Goal: Task Accomplishment & Management: Manage account settings

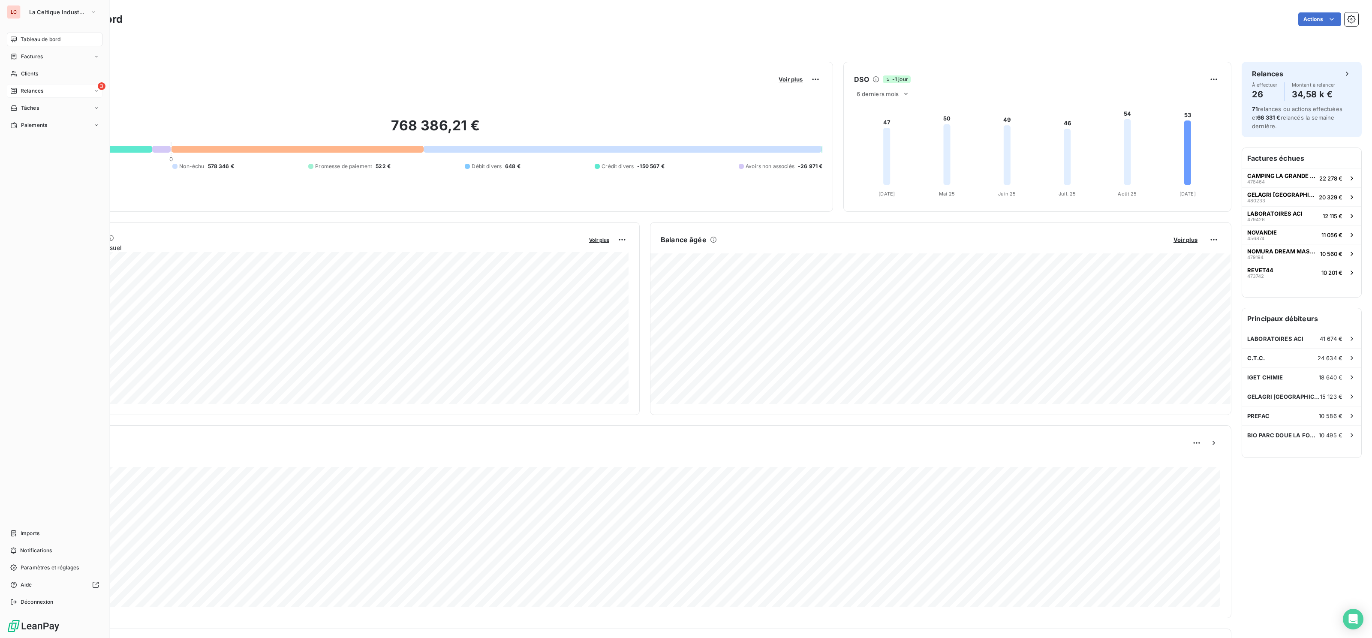
click at [18, 86] on div "3 Relances" at bounding box center [55, 91] width 96 height 14
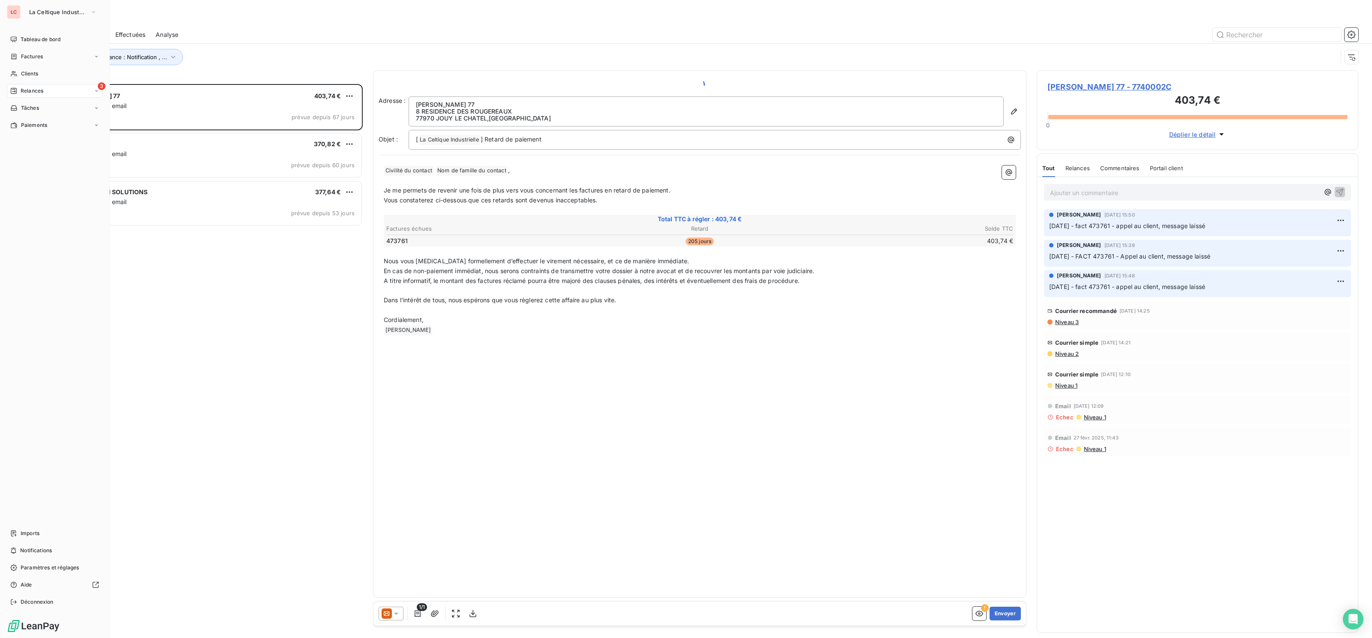
scroll to position [553, 321]
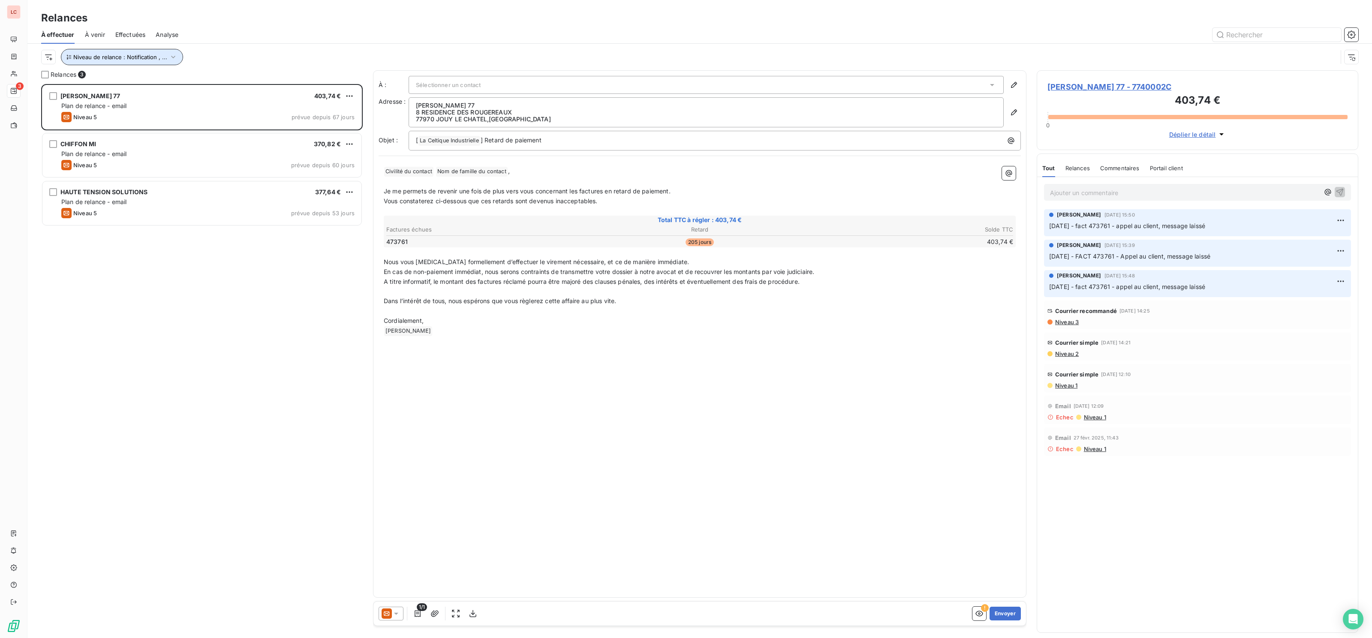
click at [164, 55] on span "Niveau de relance : Notification , ..." at bounding box center [120, 57] width 94 height 7
click at [216, 78] on span "Notification" at bounding box center [201, 79] width 33 height 9
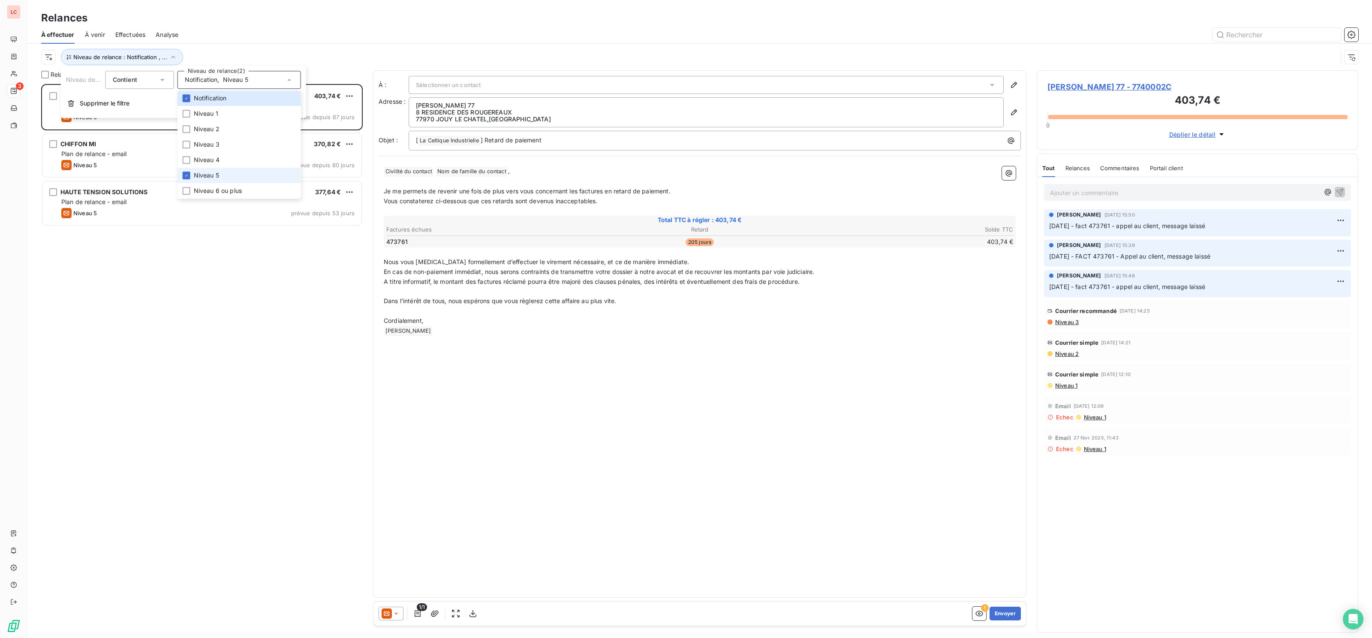
click at [216, 177] on span "Niveau 5" at bounding box center [206, 175] width 25 height 9
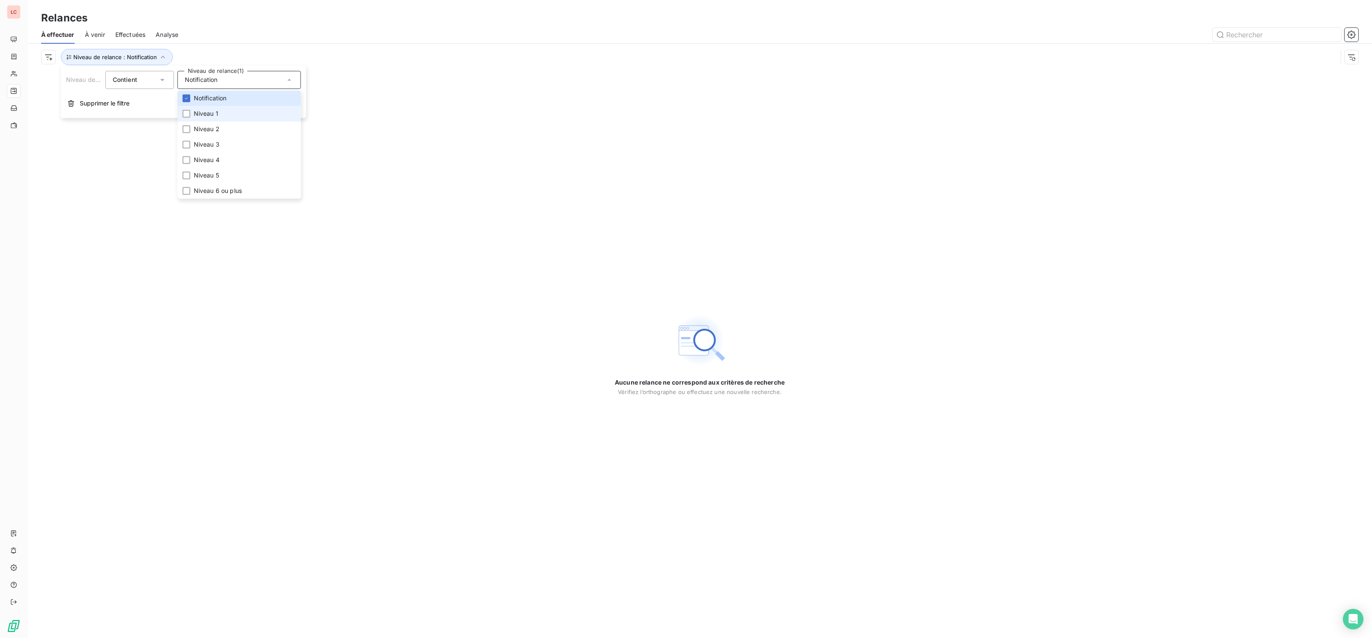
click at [211, 118] on span "Niveau 1" at bounding box center [206, 113] width 24 height 9
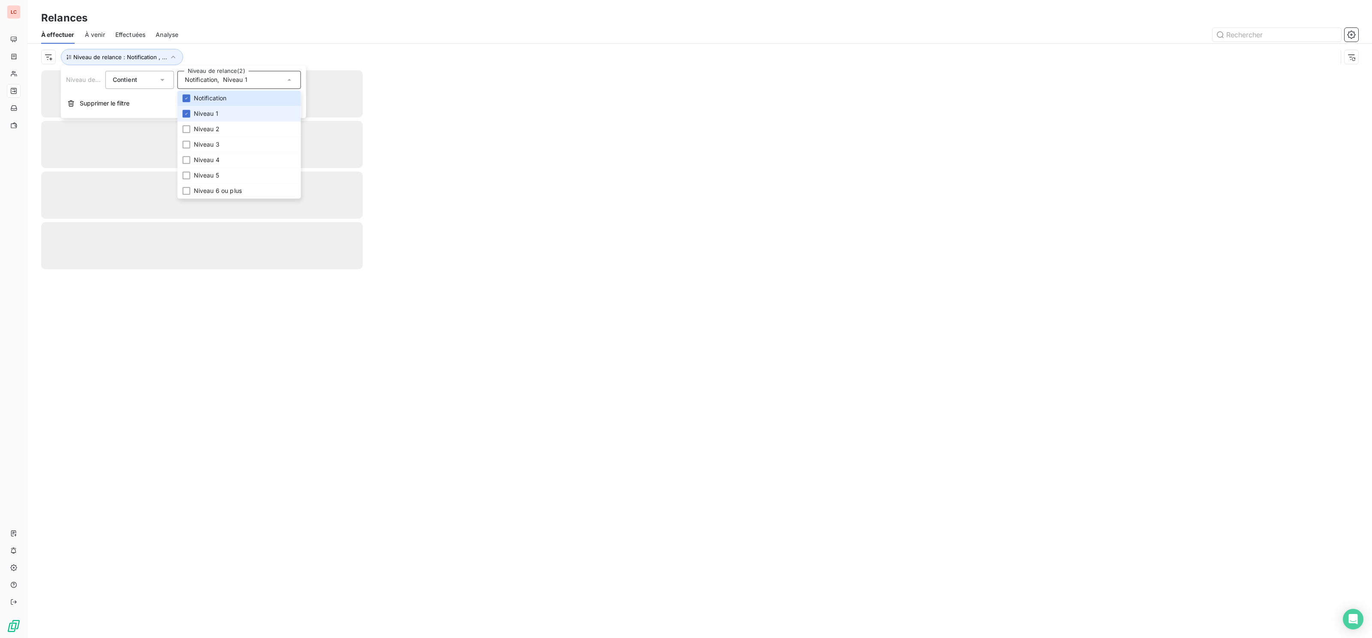
click at [211, 118] on span "Niveau 1" at bounding box center [206, 113] width 24 height 9
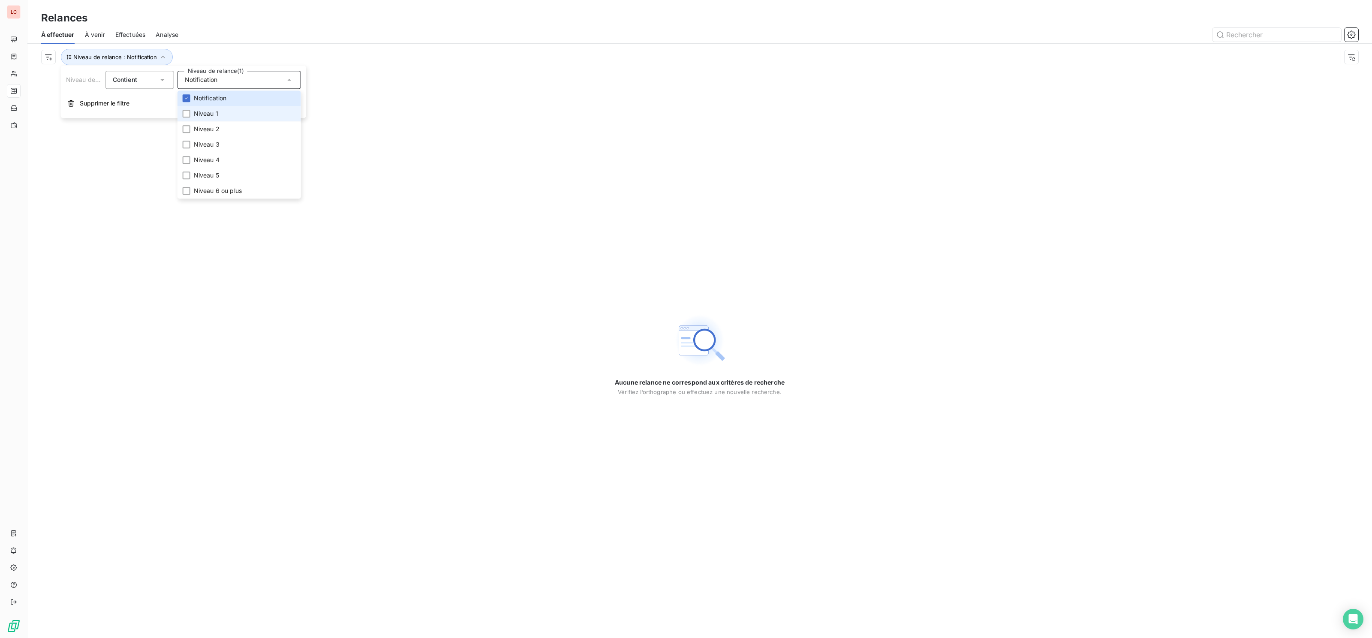
click at [205, 117] on span "Niveau 1" at bounding box center [206, 113] width 24 height 9
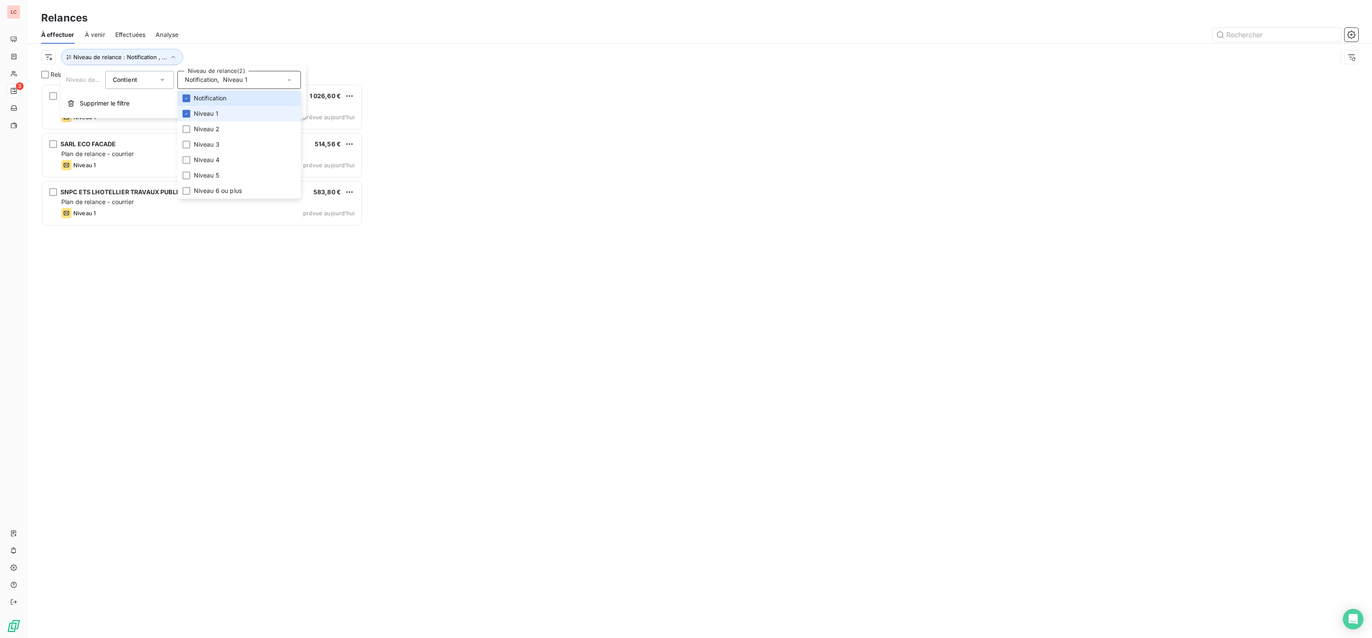
scroll to position [553, 321]
click at [209, 114] on span "Niveau 1" at bounding box center [206, 113] width 24 height 9
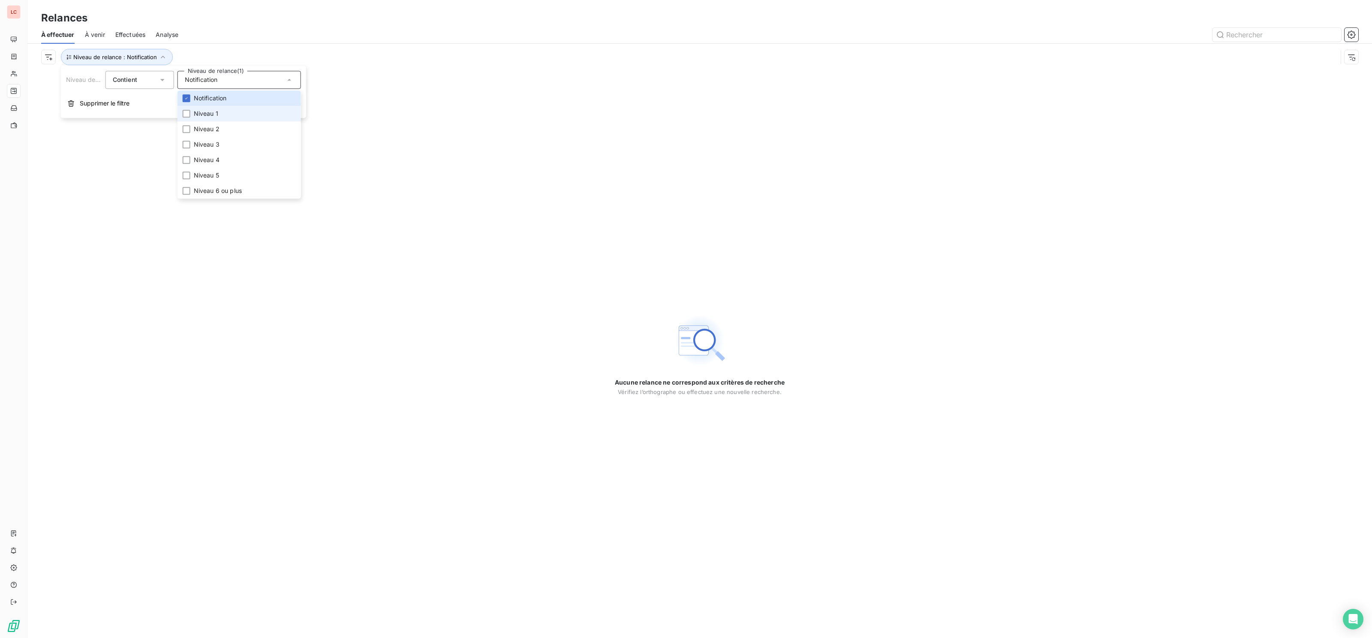
click at [209, 114] on span "Niveau 1" at bounding box center [206, 113] width 24 height 9
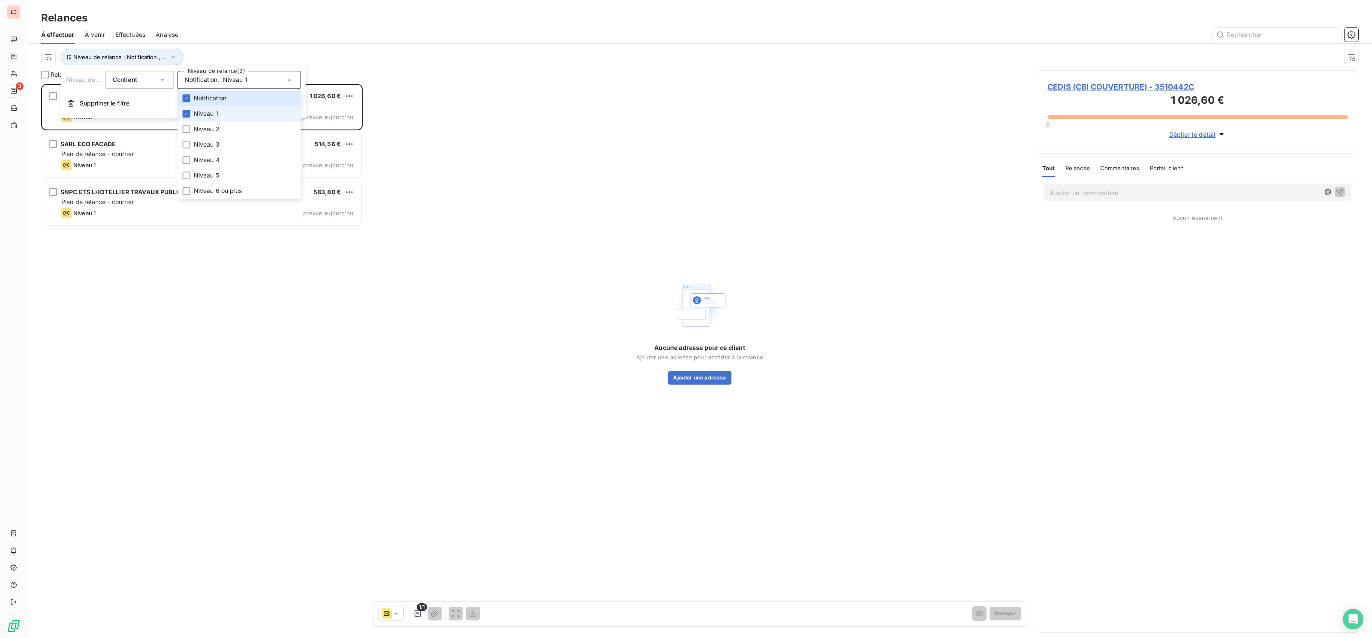
scroll to position [553, 321]
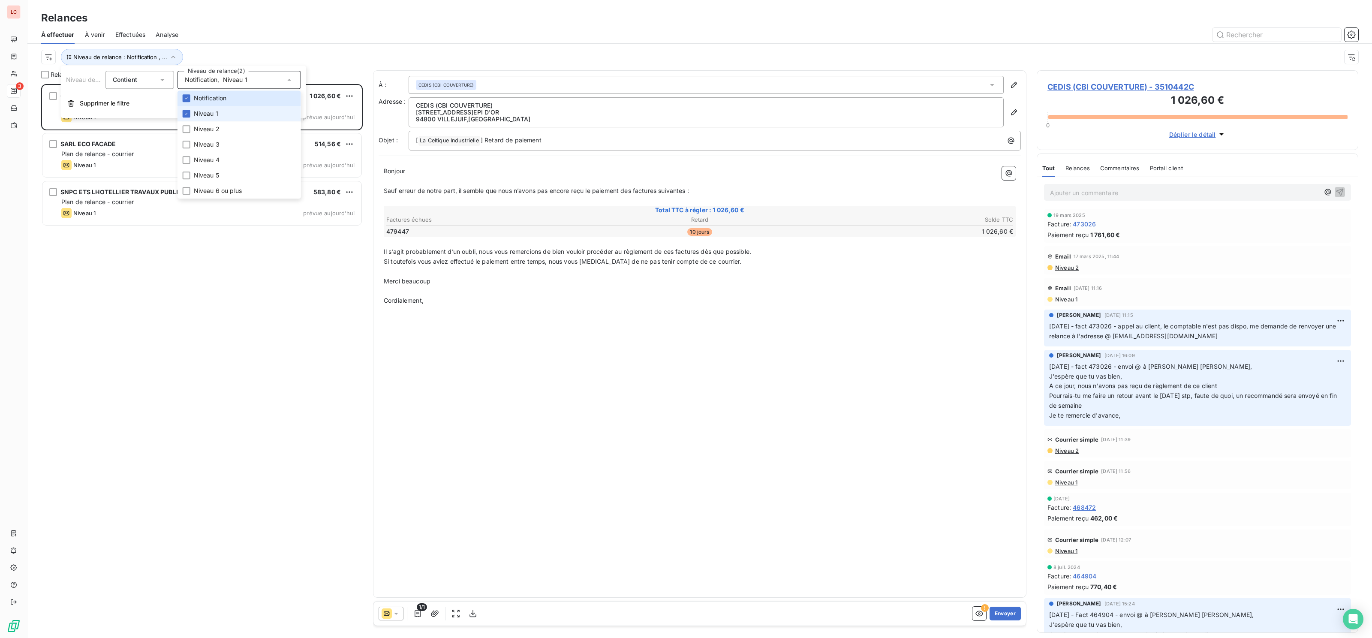
click at [209, 114] on span "Niveau 1" at bounding box center [206, 113] width 24 height 9
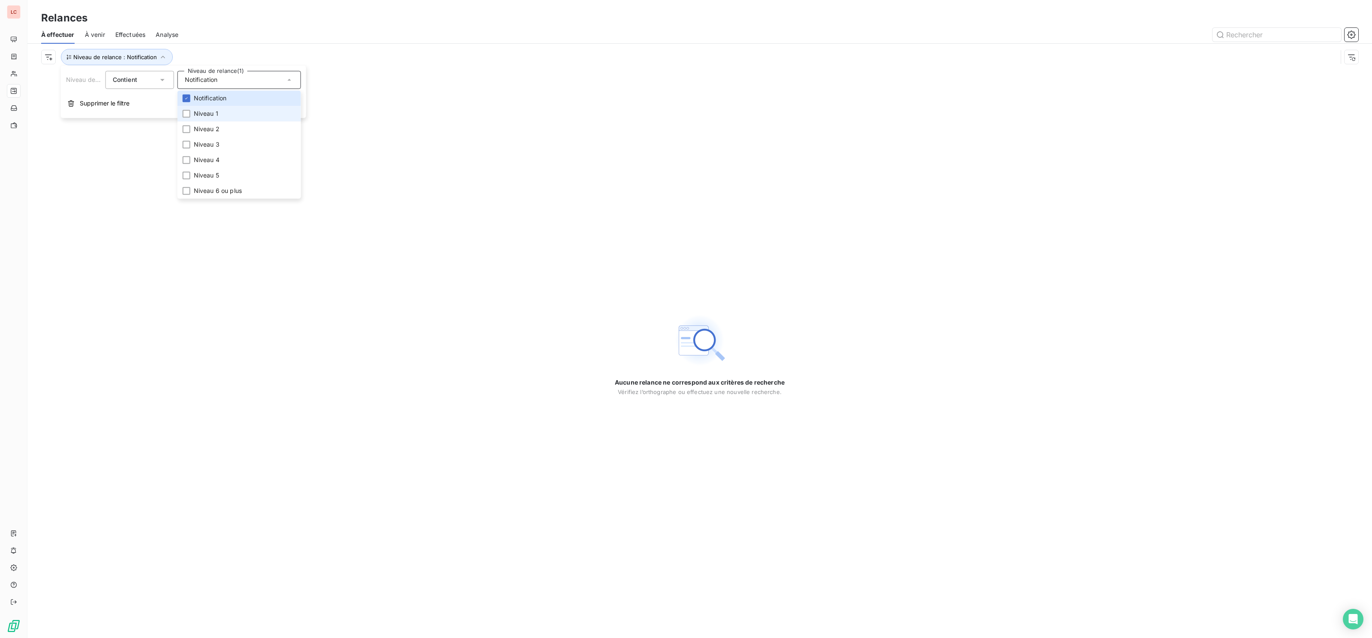
click at [209, 114] on span "Niveau 1" at bounding box center [206, 113] width 24 height 9
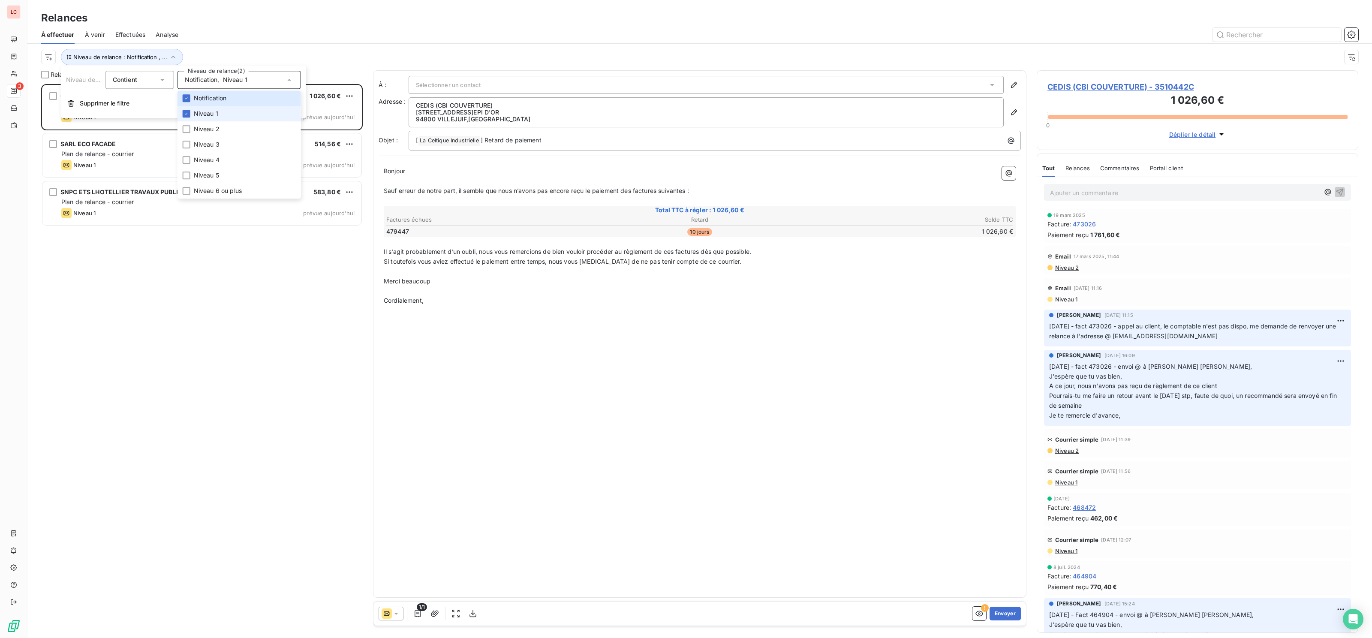
scroll to position [553, 321]
click at [158, 128] on div "CEDIS (CBI COUVERTURE) 1 026,60 € Plan de relance - courrier Niveau 1 prévue [D…" at bounding box center [201, 107] width 319 height 44
drag, startPoint x: 1180, startPoint y: 338, endPoint x: 1126, endPoint y: 338, distance: 53.6
click at [1126, 338] on p "[DATE] - fact 473026 - appel au client, le comptable n'est pas dispo, me demand…" at bounding box center [1197, 331] width 297 height 20
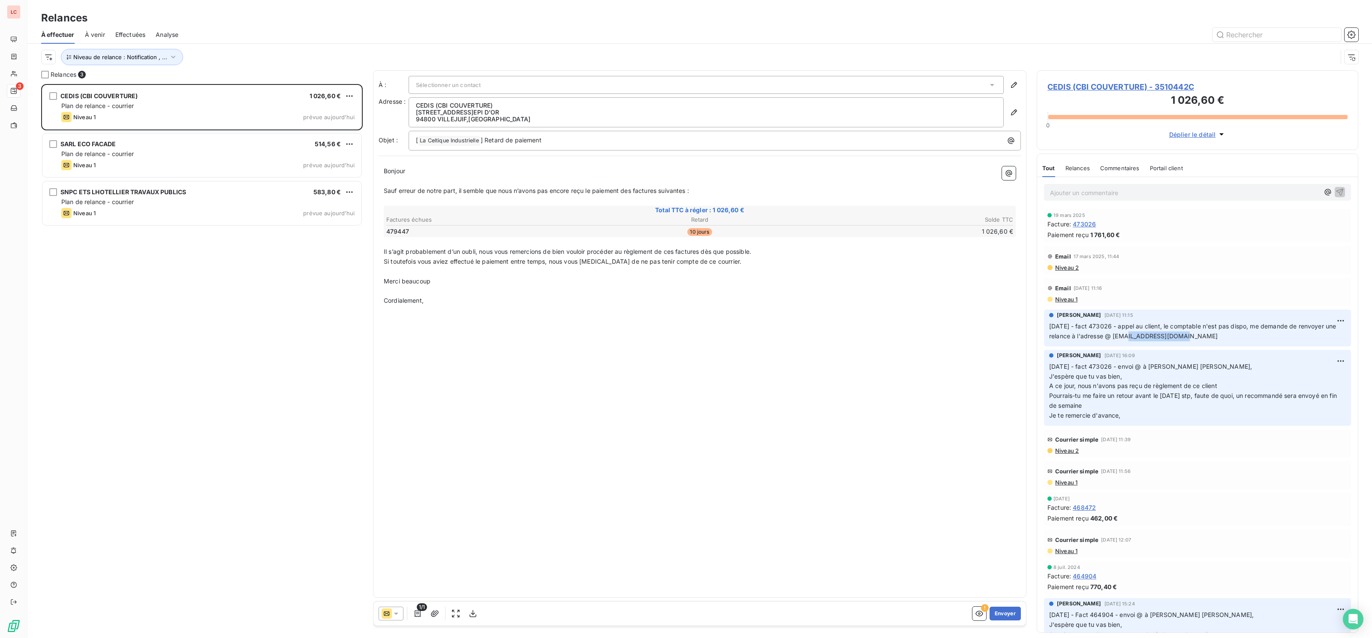
copy span "[EMAIL_ADDRESS][DOMAIN_NAME]"
click at [1128, 82] on span "CEDIS (CBI COUVERTURE) - 3510442C" at bounding box center [1197, 87] width 300 height 12
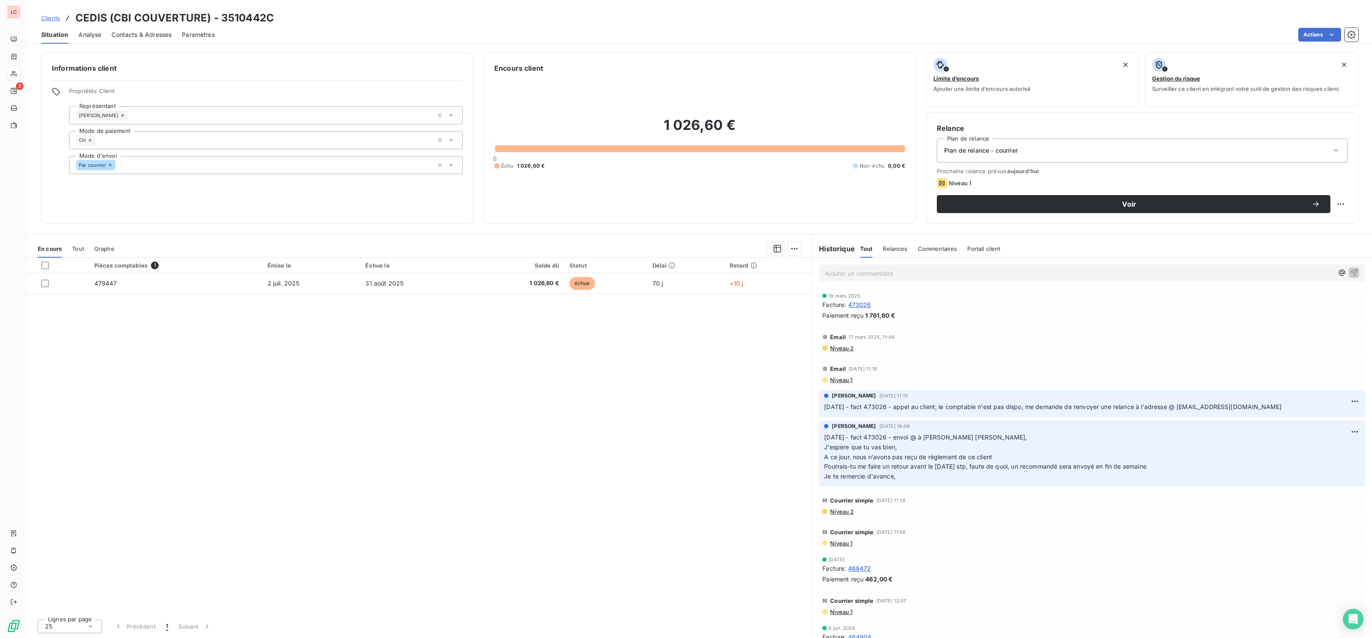
click at [147, 31] on span "Contacts & Adresses" at bounding box center [141, 34] width 60 height 9
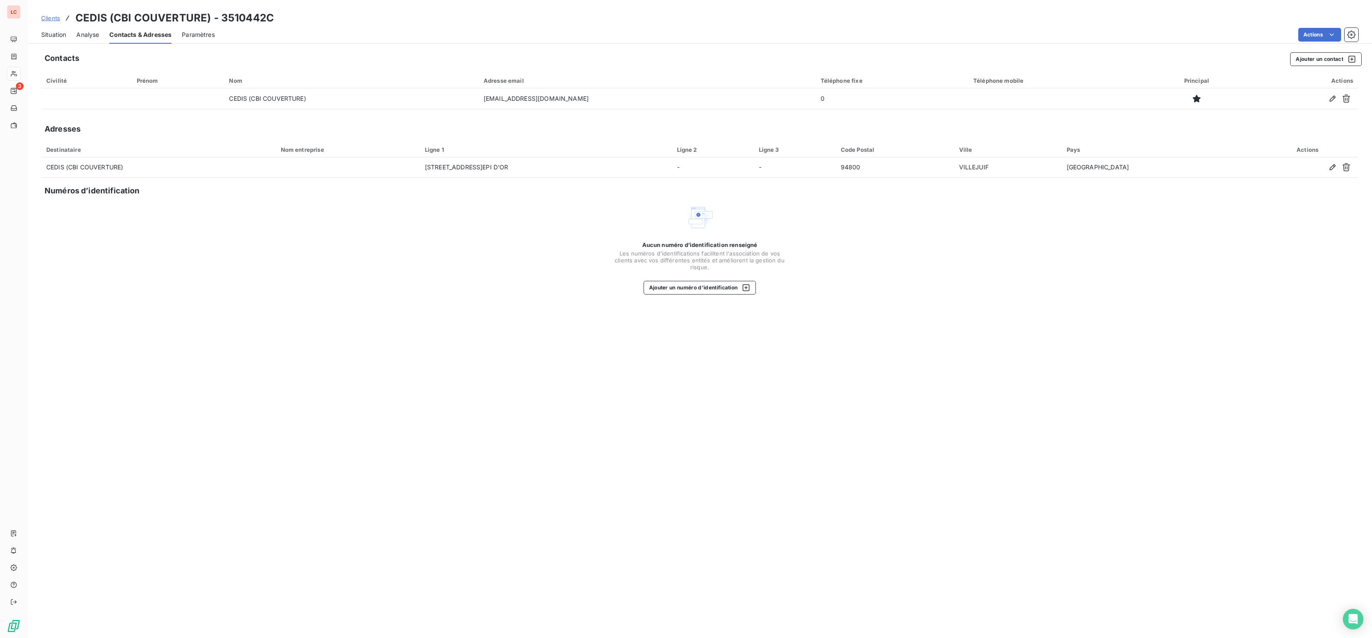
click at [63, 33] on span "Situation" at bounding box center [53, 34] width 25 height 9
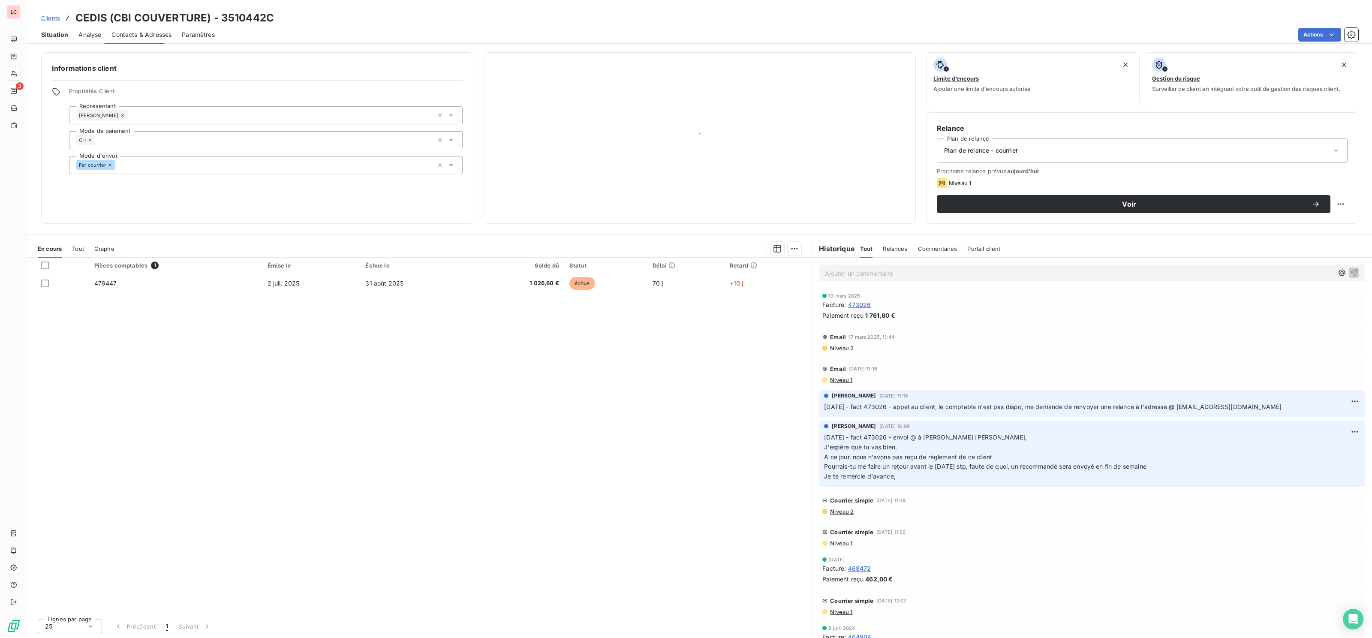
click at [63, 33] on span "Situation" at bounding box center [54, 34] width 27 height 9
click at [1018, 153] on span "Plan de relance - courrier" at bounding box center [981, 150] width 74 height 9
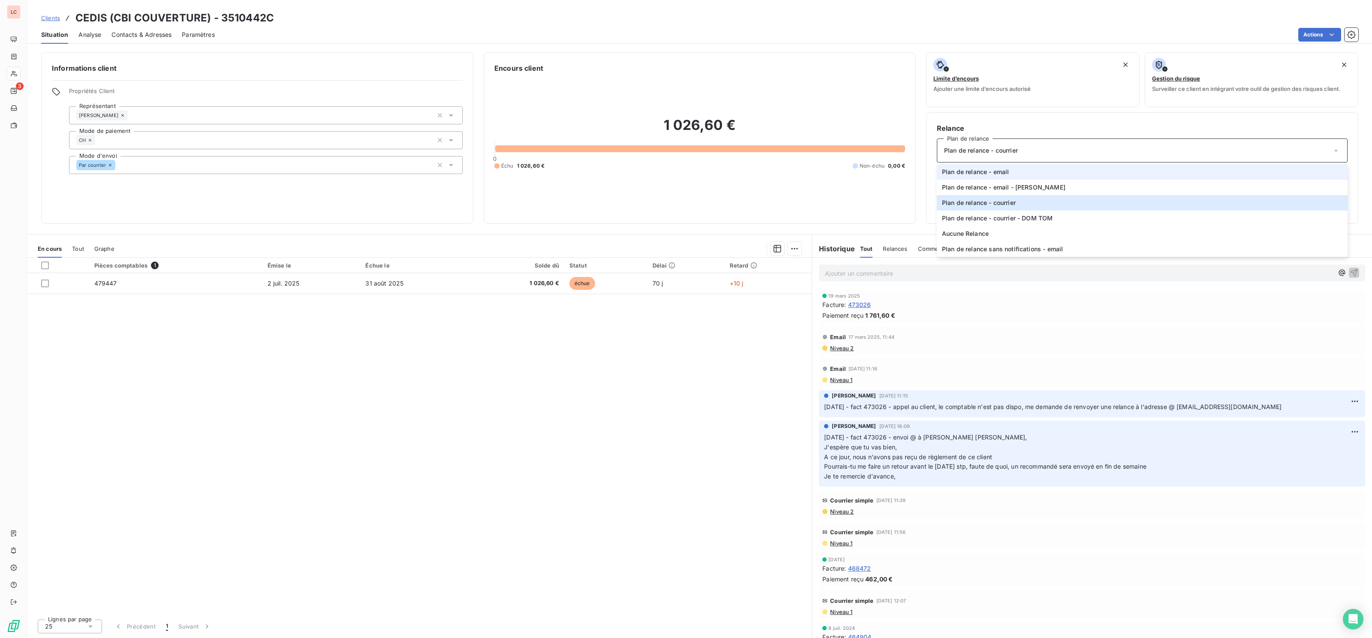
click at [974, 174] on span "Plan de relance - email" at bounding box center [975, 172] width 67 height 9
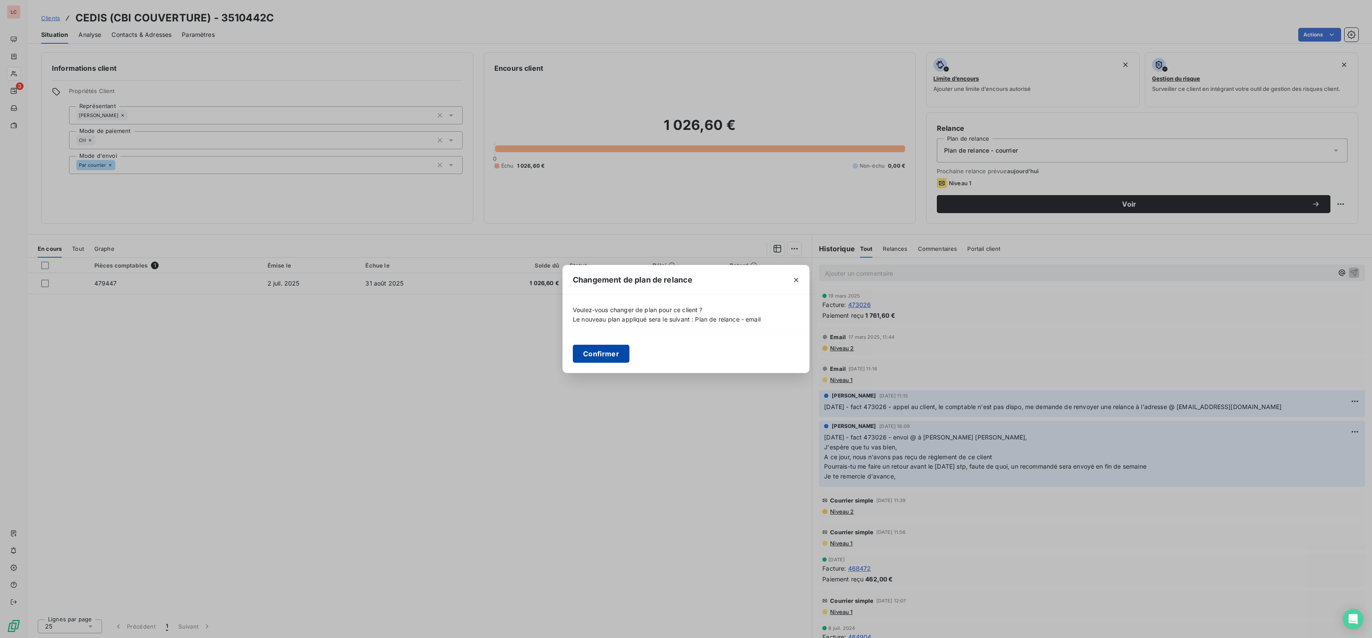
click at [605, 349] on button "Confirmer" at bounding box center [601, 354] width 57 height 18
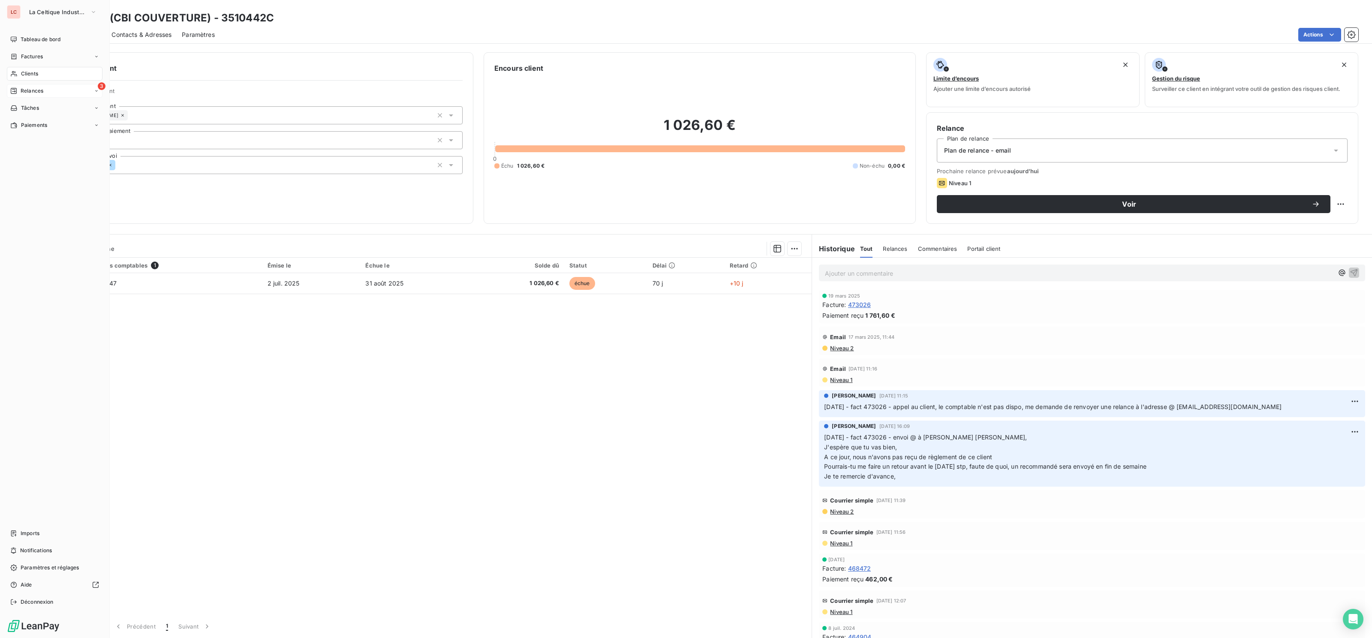
click at [11, 87] on div "3 Relances" at bounding box center [55, 91] width 96 height 14
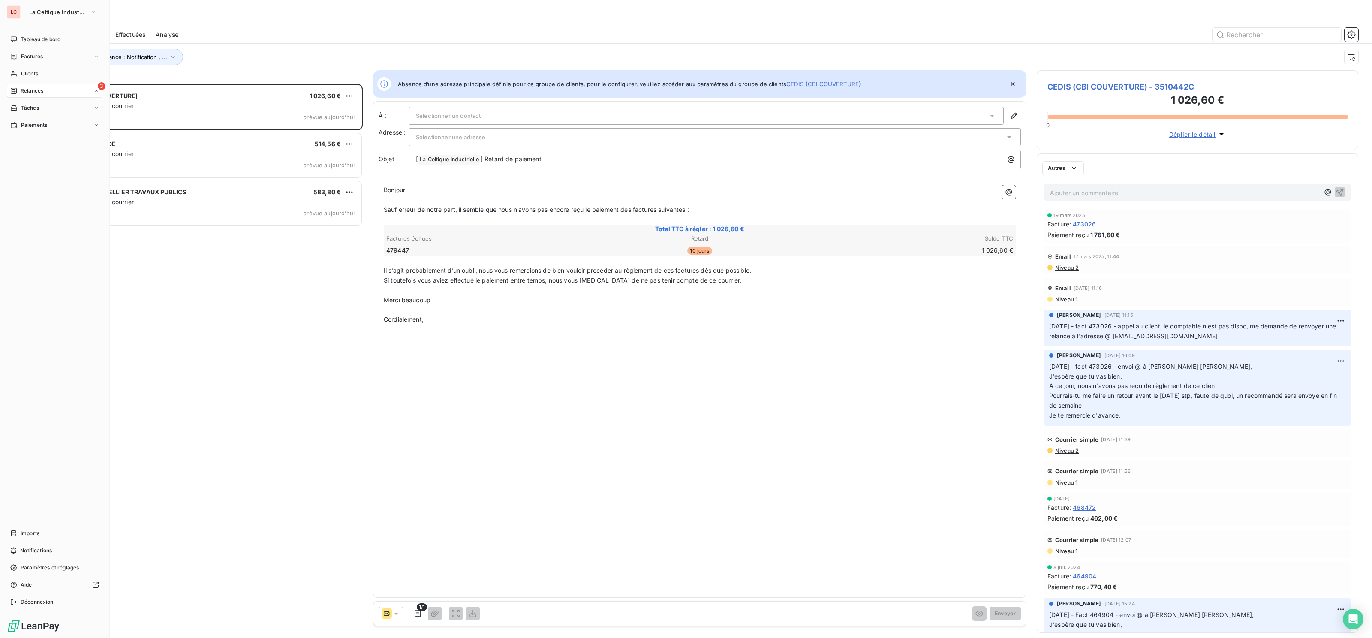
scroll to position [553, 321]
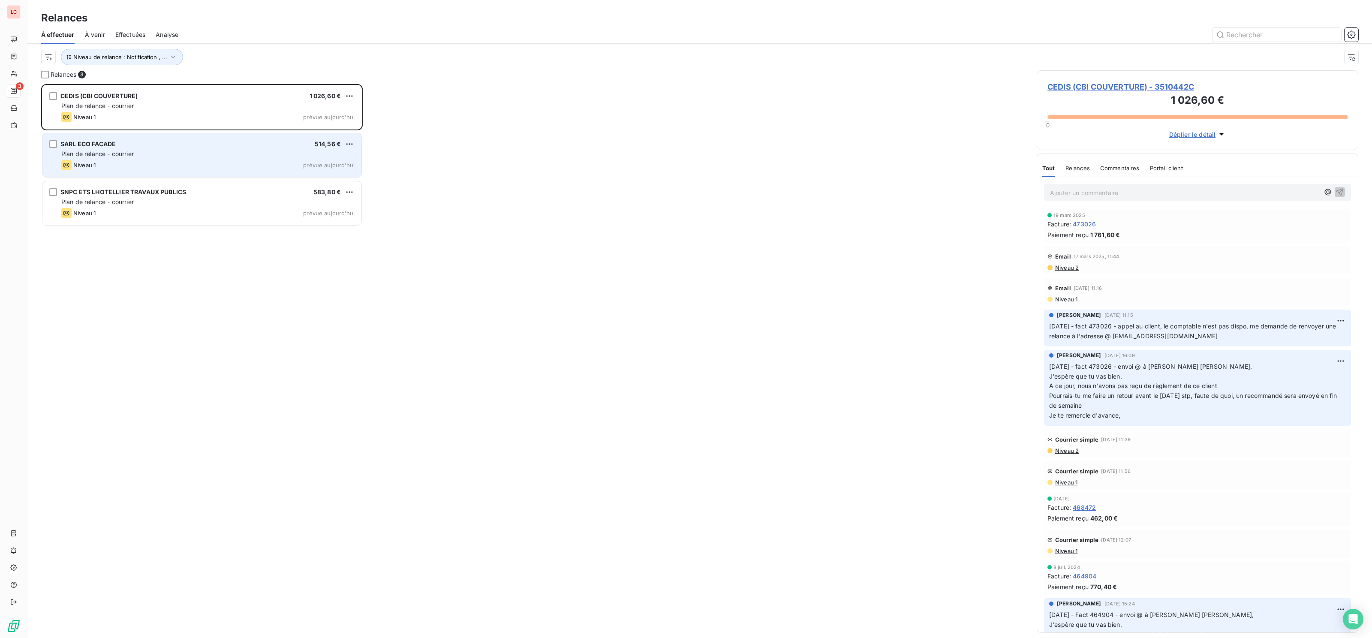
click at [178, 151] on div "Plan de relance - courrier" at bounding box center [207, 154] width 293 height 9
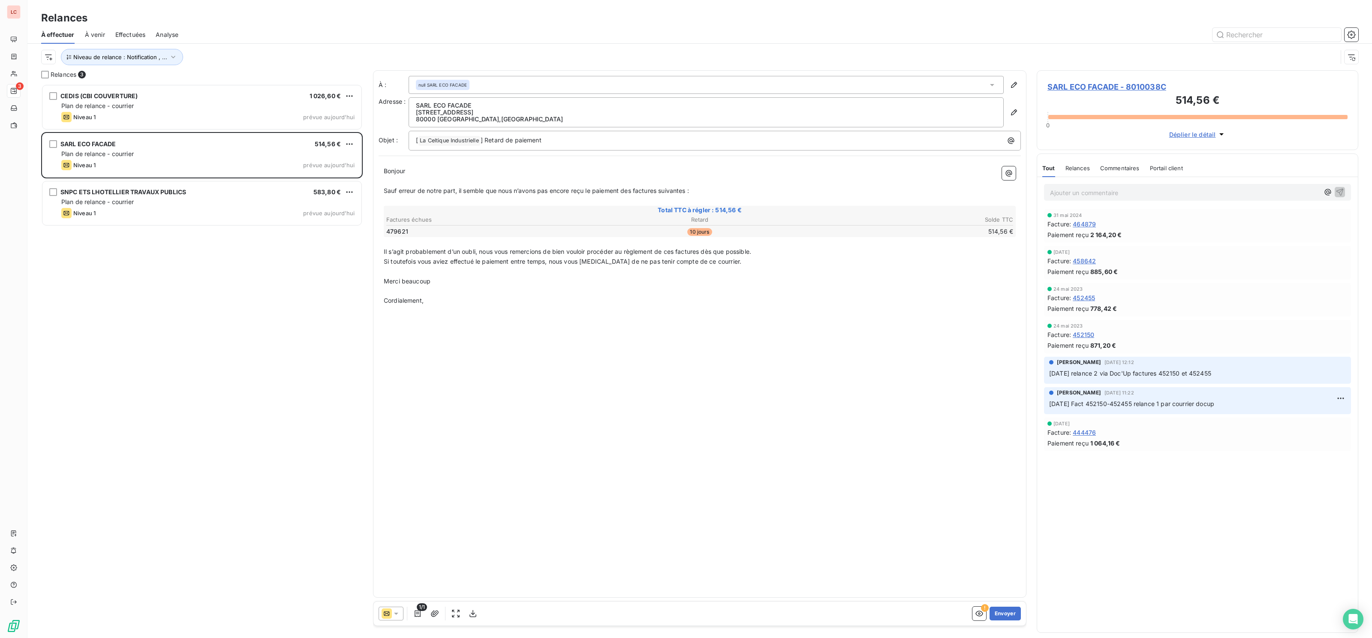
drag, startPoint x: 751, startPoint y: 636, endPoint x: 608, endPoint y: 589, distance: 151.1
click at [608, 589] on div "À : null SARL ECO FACADE Adresse : SARL ECO FACADE [STREET_ADDRESS] Objet : [ L…" at bounding box center [699, 333] width 653 height 527
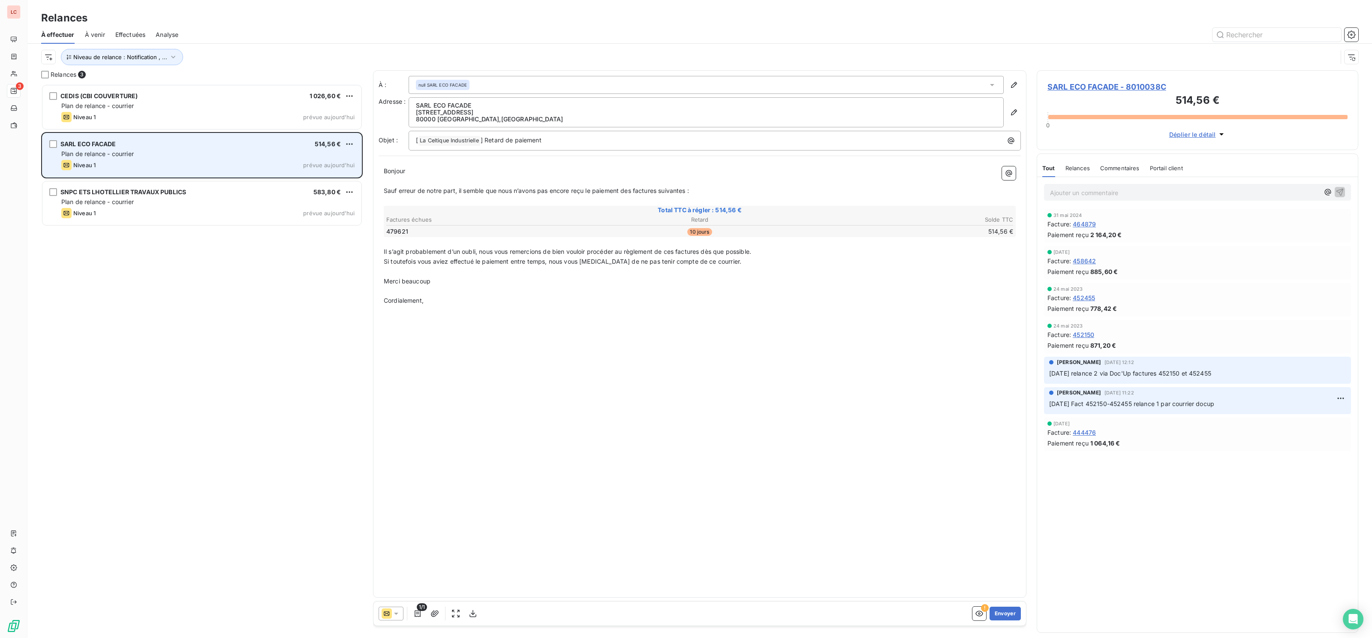
click at [132, 156] on span "Plan de relance - courrier" at bounding box center [97, 153] width 72 height 7
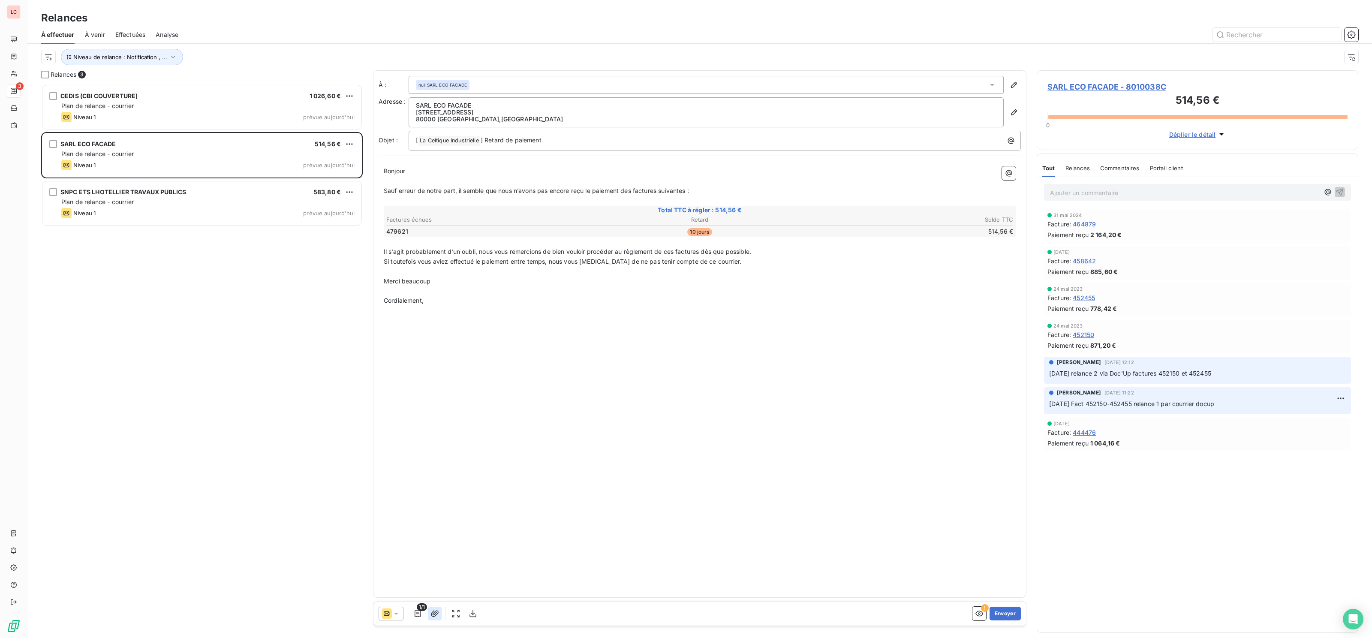
click at [433, 611] on icon "button" at bounding box center [434, 613] width 9 height 9
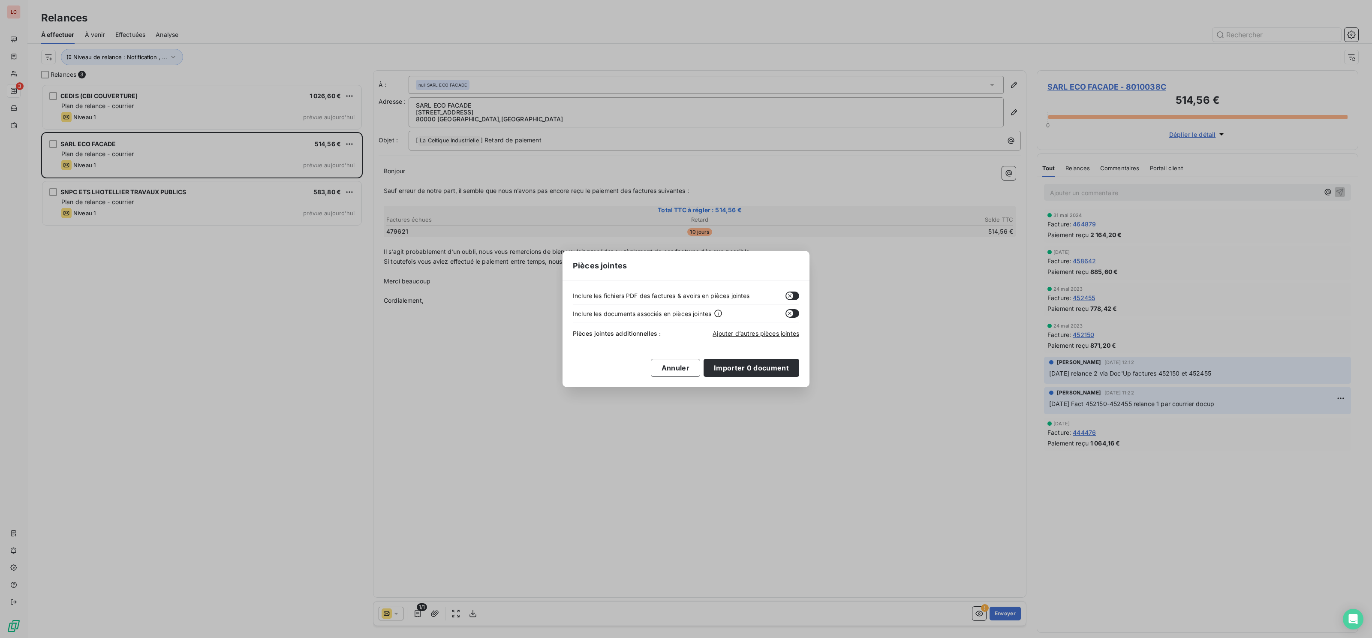
click at [789, 297] on icon "button" at bounding box center [789, 295] width 7 height 7
click at [781, 370] on button "Importer 0 document" at bounding box center [751, 368] width 96 height 18
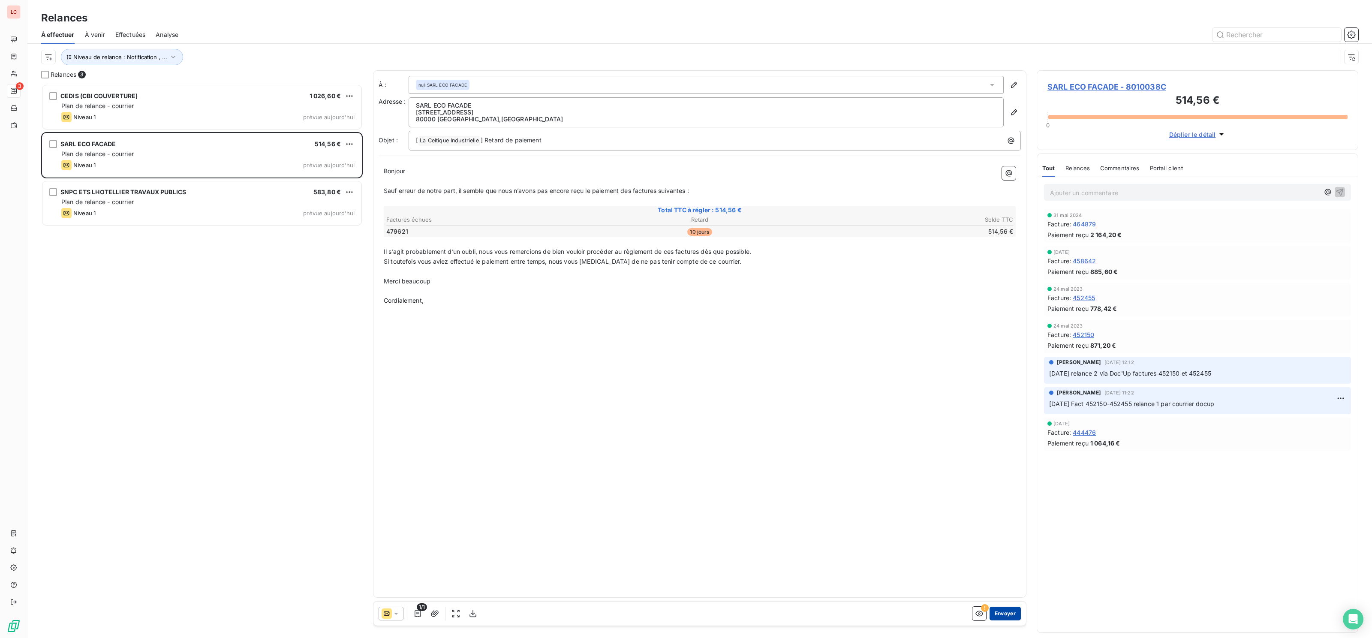
click at [1009, 612] on button "Envoyer" at bounding box center [1004, 613] width 31 height 14
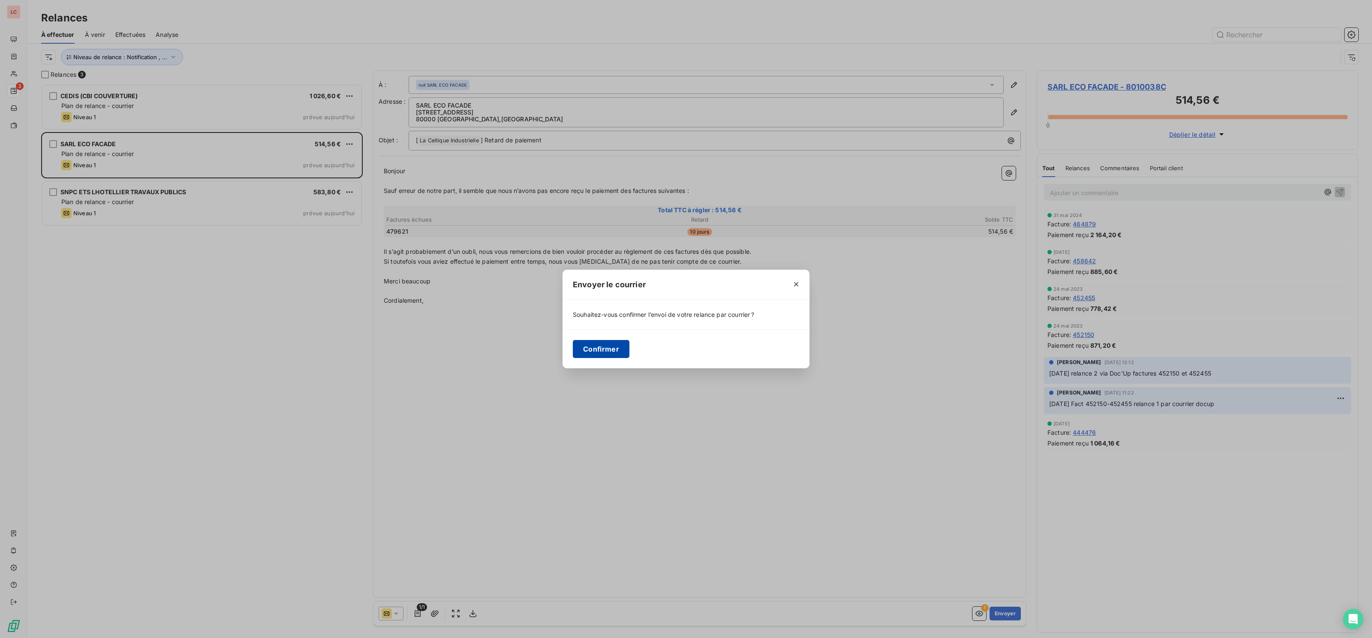
click at [588, 352] on button "Confirmer" at bounding box center [601, 349] width 57 height 18
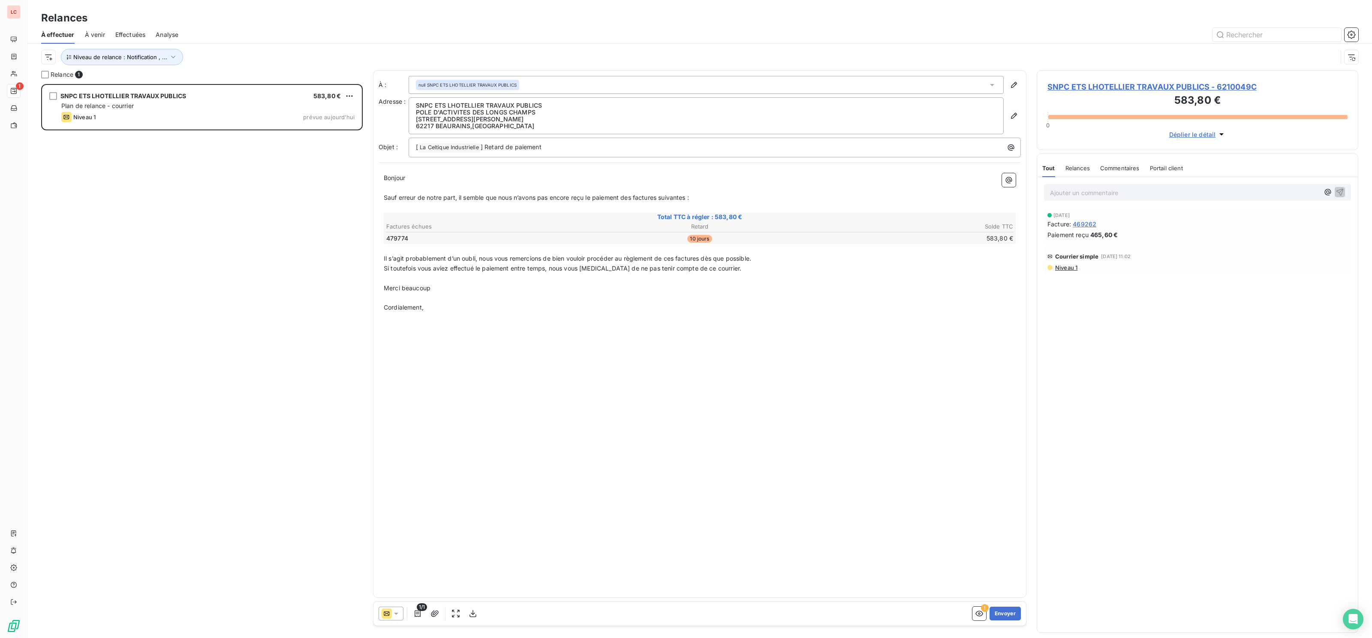
click at [198, 186] on div "SNPC ETS LHOTELLIER TRAVAUX PUBLICS 583,80 € Plan de relance - courrier Niveau …" at bounding box center [201, 360] width 321 height 553
click at [436, 617] on icon "button" at bounding box center [434, 613] width 9 height 9
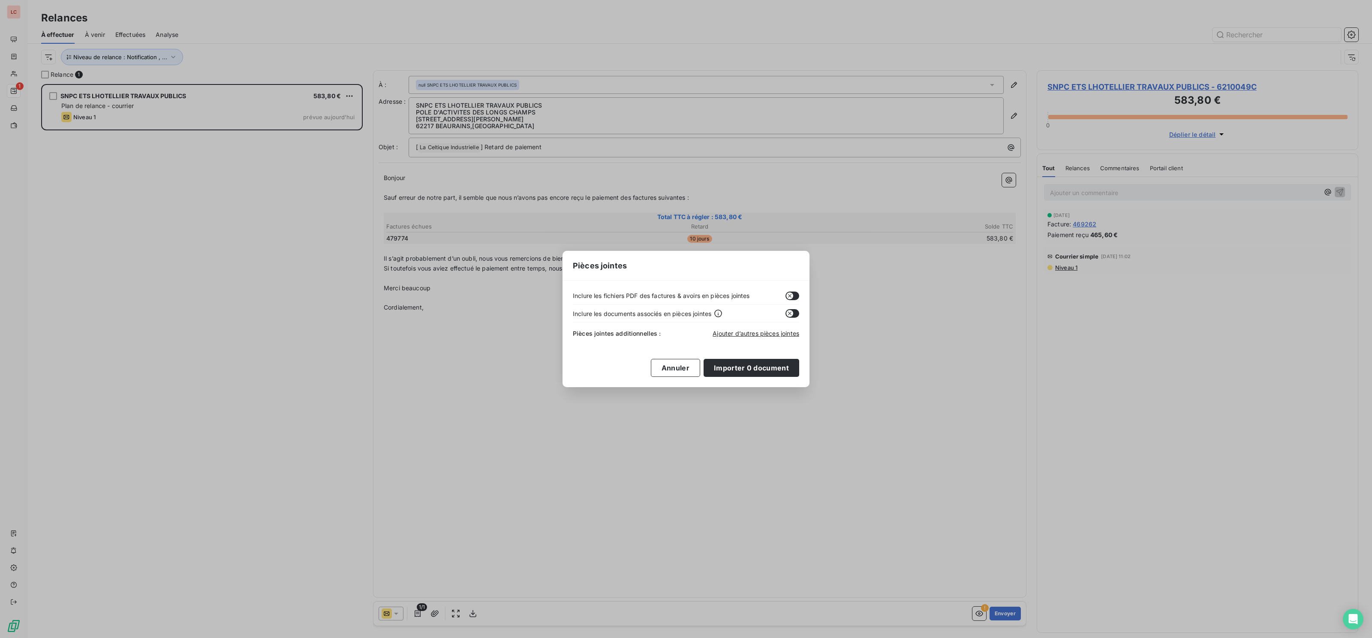
click at [786, 294] on button "button" at bounding box center [792, 295] width 14 height 9
click at [789, 369] on button "Importer 0 document" at bounding box center [751, 368] width 96 height 18
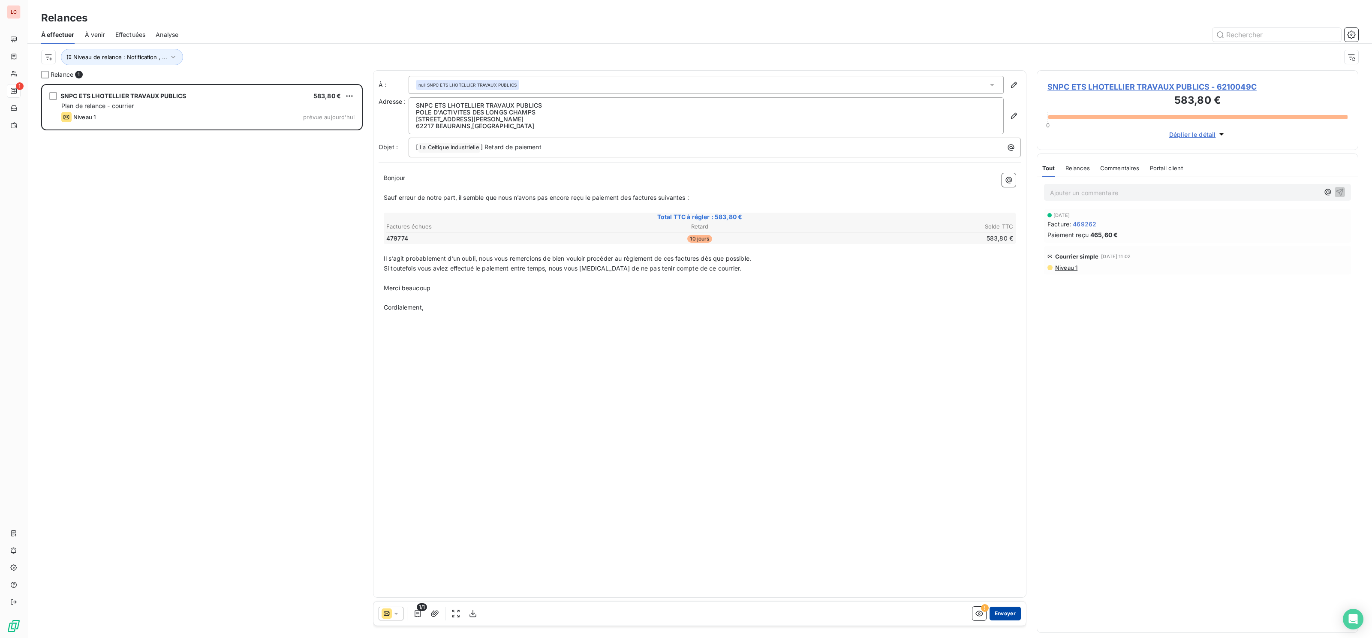
click at [1015, 614] on button "Envoyer" at bounding box center [1004, 613] width 31 height 14
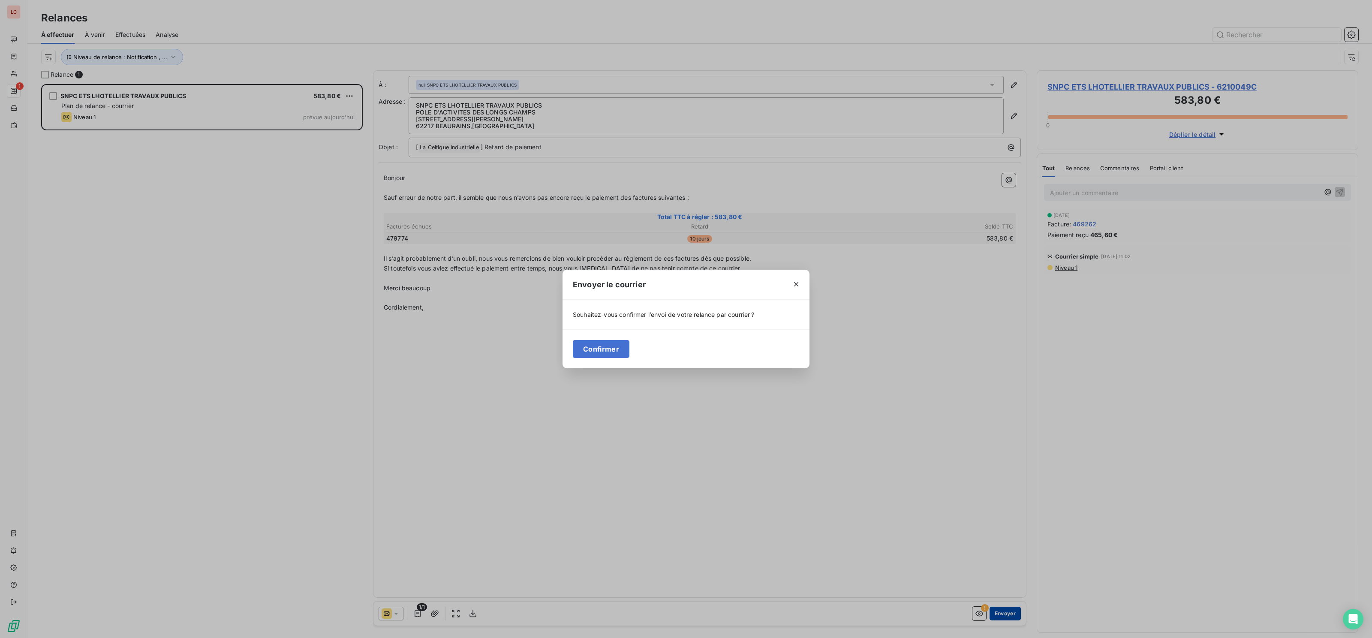
click at [1015, 614] on div "Envoyer le courrier Souhaitez-vous confirmer l’envoi de votre relance par courr…" at bounding box center [686, 319] width 1372 height 638
click at [612, 348] on button "Confirmer" at bounding box center [601, 349] width 57 height 18
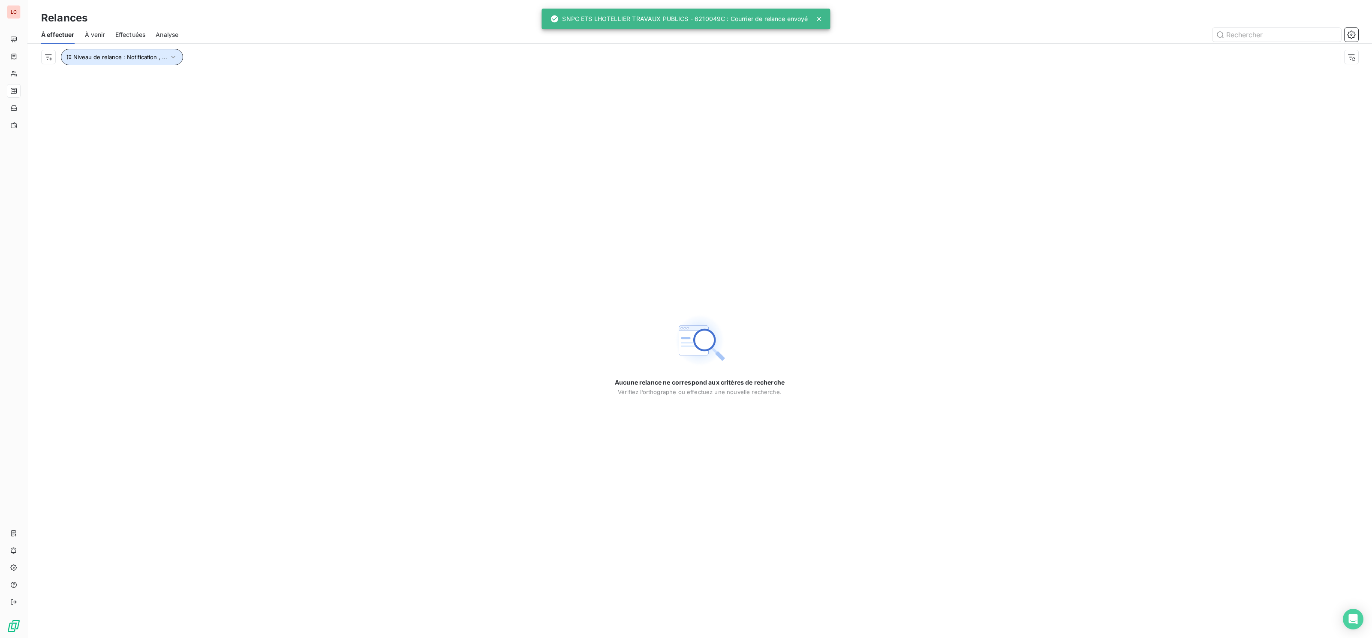
click at [151, 63] on button "Niveau de relance : Notification , ..." at bounding box center [122, 57] width 122 height 16
click at [81, 52] on button "Niveau de relance : Notification , ..." at bounding box center [122, 57] width 122 height 16
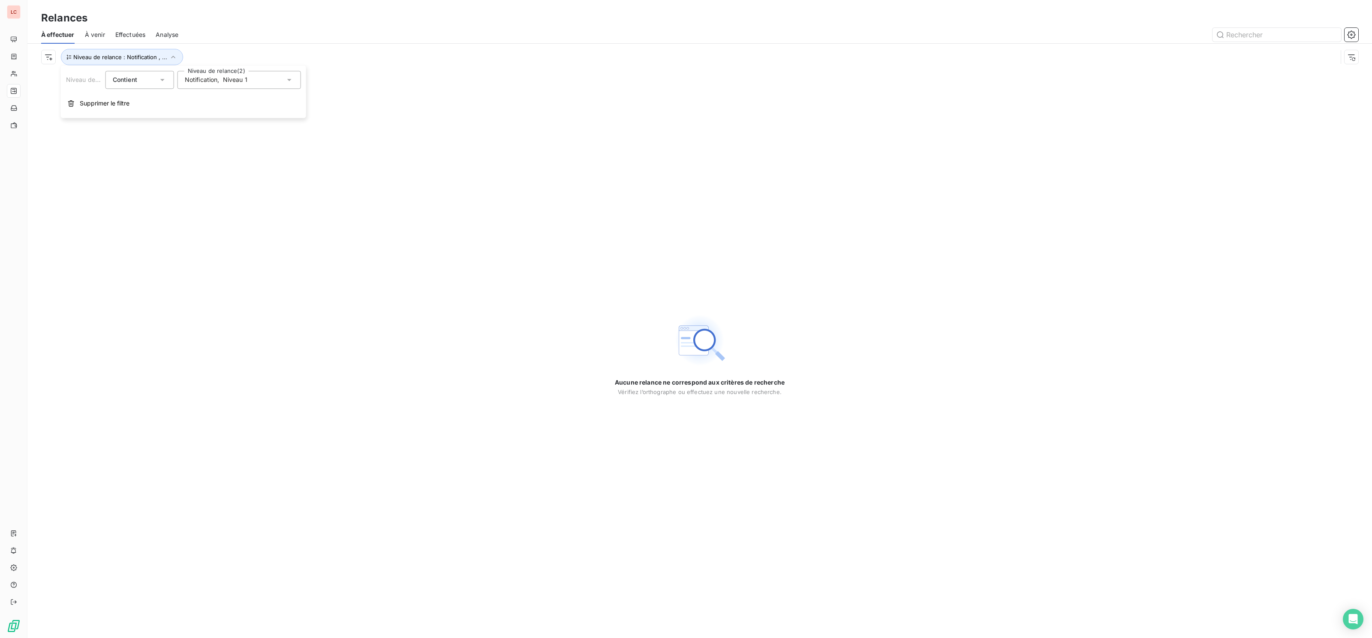
click at [217, 79] on span "Notification" at bounding box center [201, 79] width 33 height 9
click at [216, 126] on span "Niveau 2" at bounding box center [207, 129] width 26 height 9
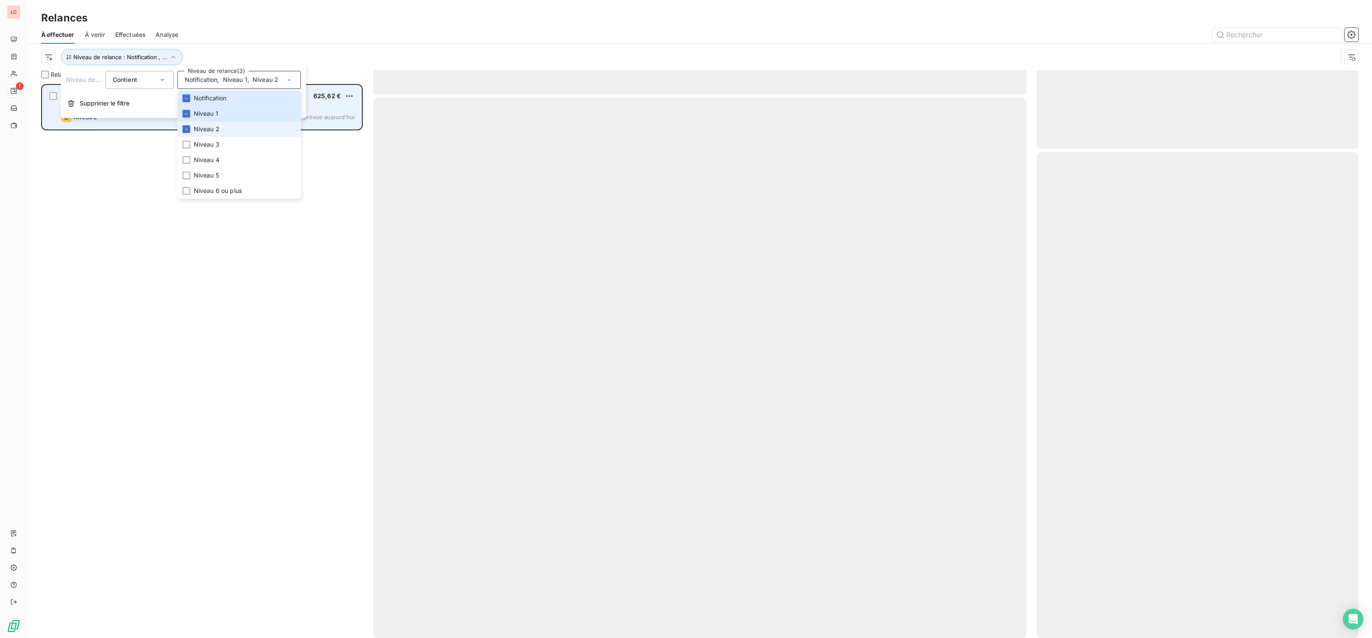
scroll to position [553, 321]
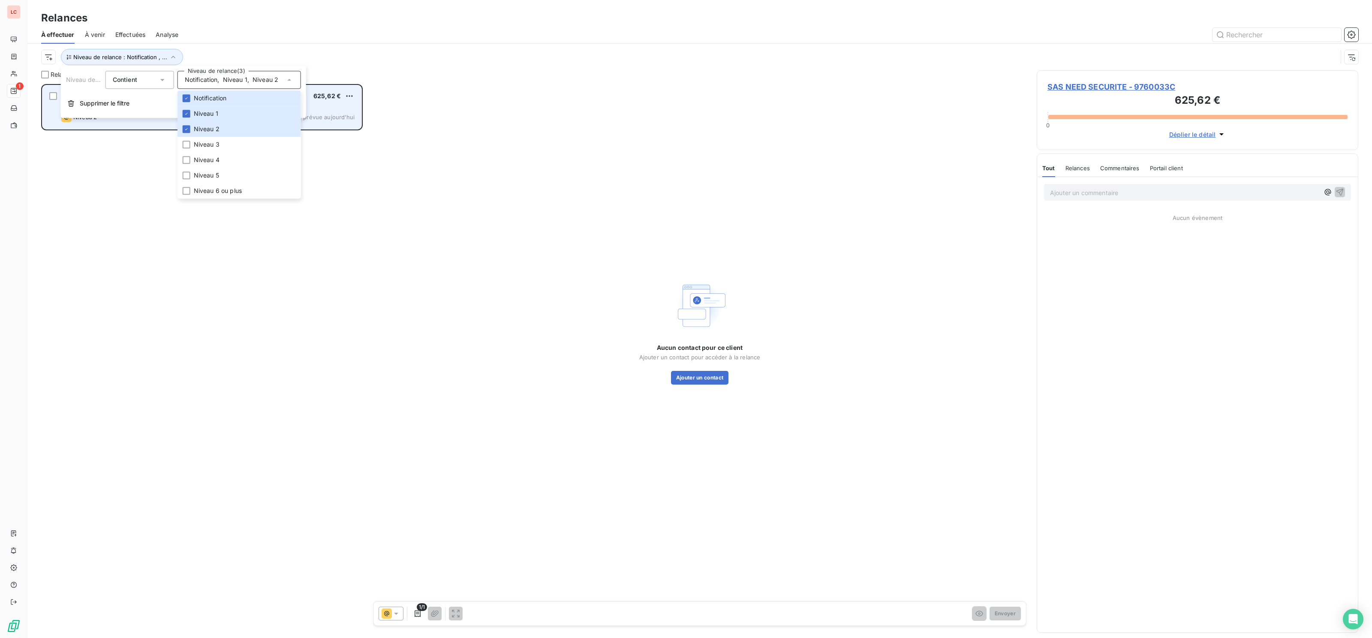
click at [159, 126] on div "SAS NEED SECURITE 625,62 € Plan de relance - email - [PERSON_NAME] 2 prévue [DA…" at bounding box center [201, 107] width 319 height 44
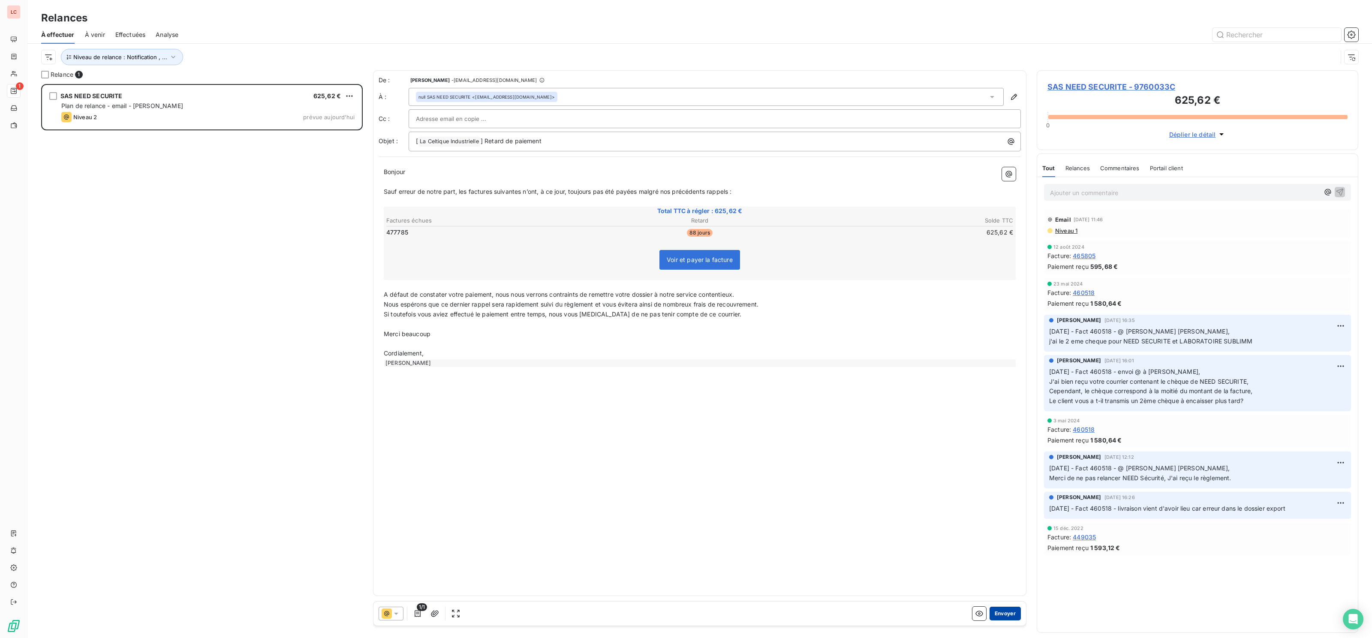
click at [1006, 618] on button "Envoyer" at bounding box center [1004, 613] width 31 height 14
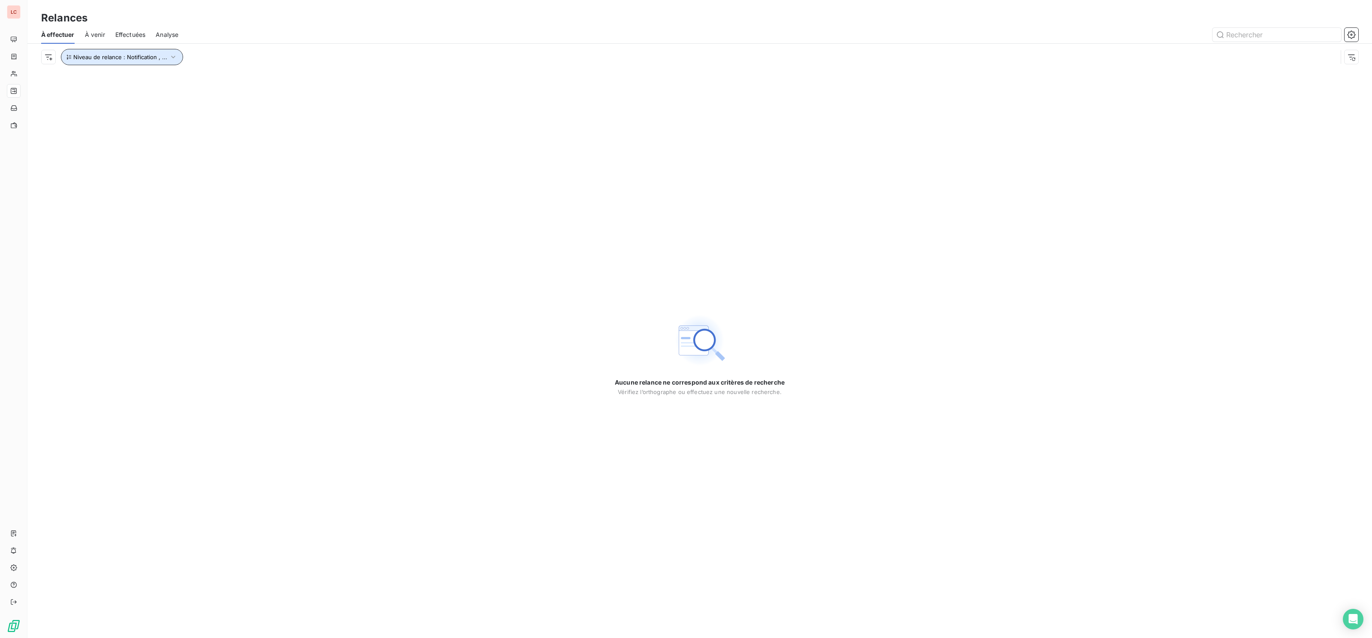
click at [104, 59] on span "Niveau de relance : Notification , ..." at bounding box center [120, 57] width 94 height 7
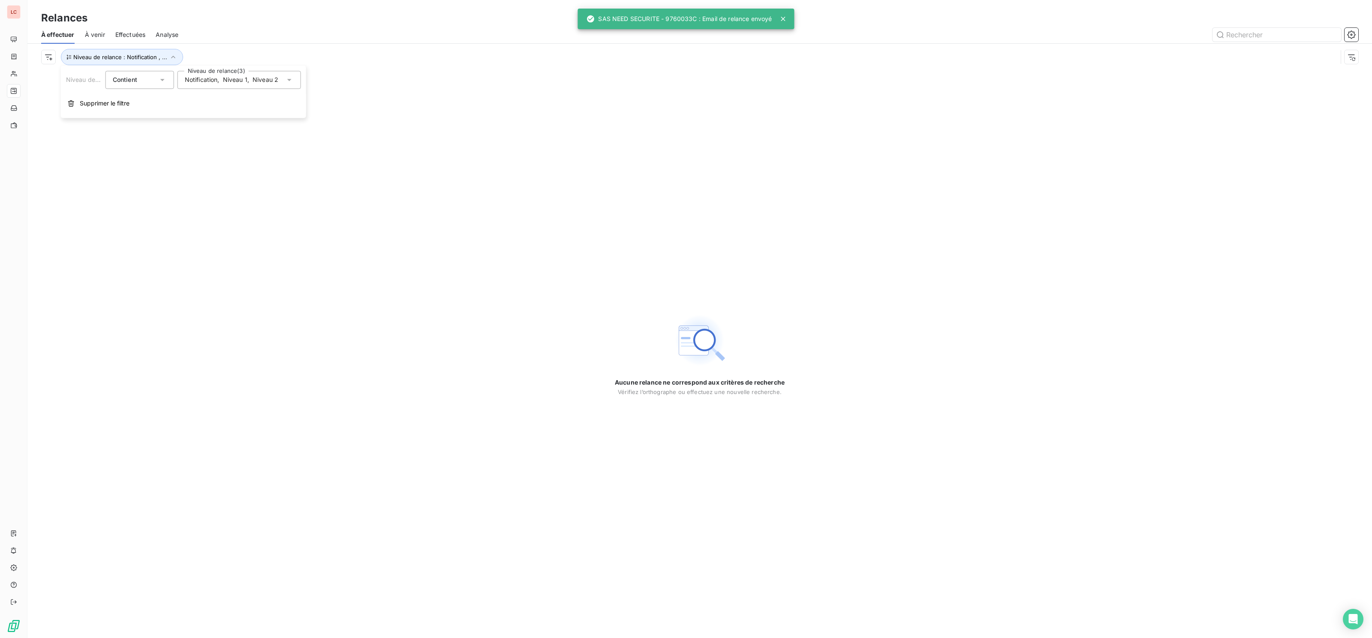
click at [258, 85] on div "Notification , Niveau 1 , Niveau 2" at bounding box center [238, 80] width 123 height 18
click at [212, 143] on span "Niveau 3" at bounding box center [207, 144] width 26 height 9
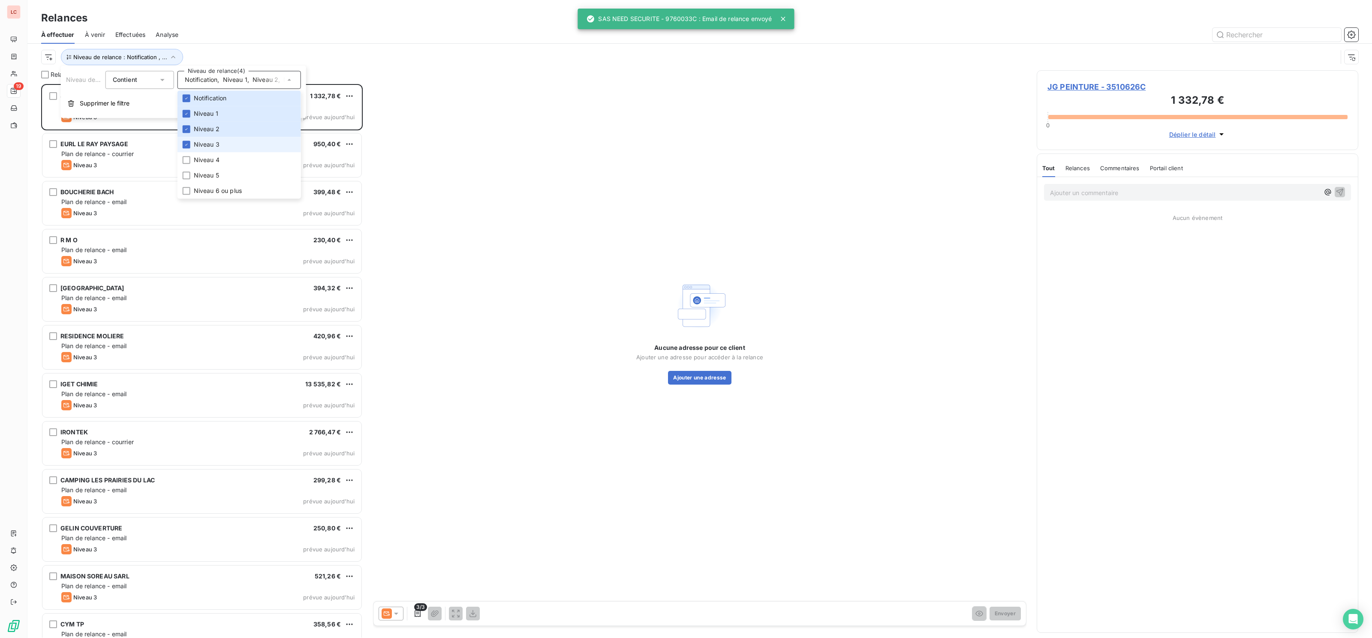
scroll to position [553, 321]
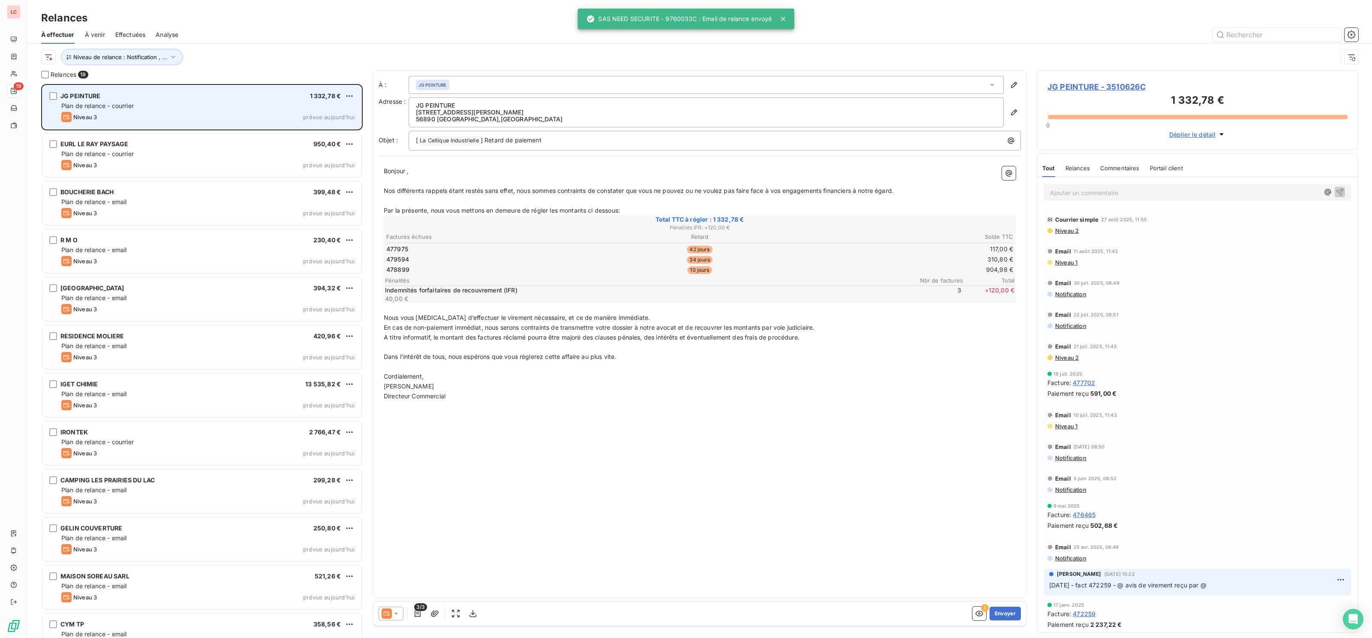
click at [141, 126] on div "JG PEINTURE 1 332,78 € Plan de relance - courrier Niveau 3 prévue [DATE]" at bounding box center [201, 107] width 319 height 44
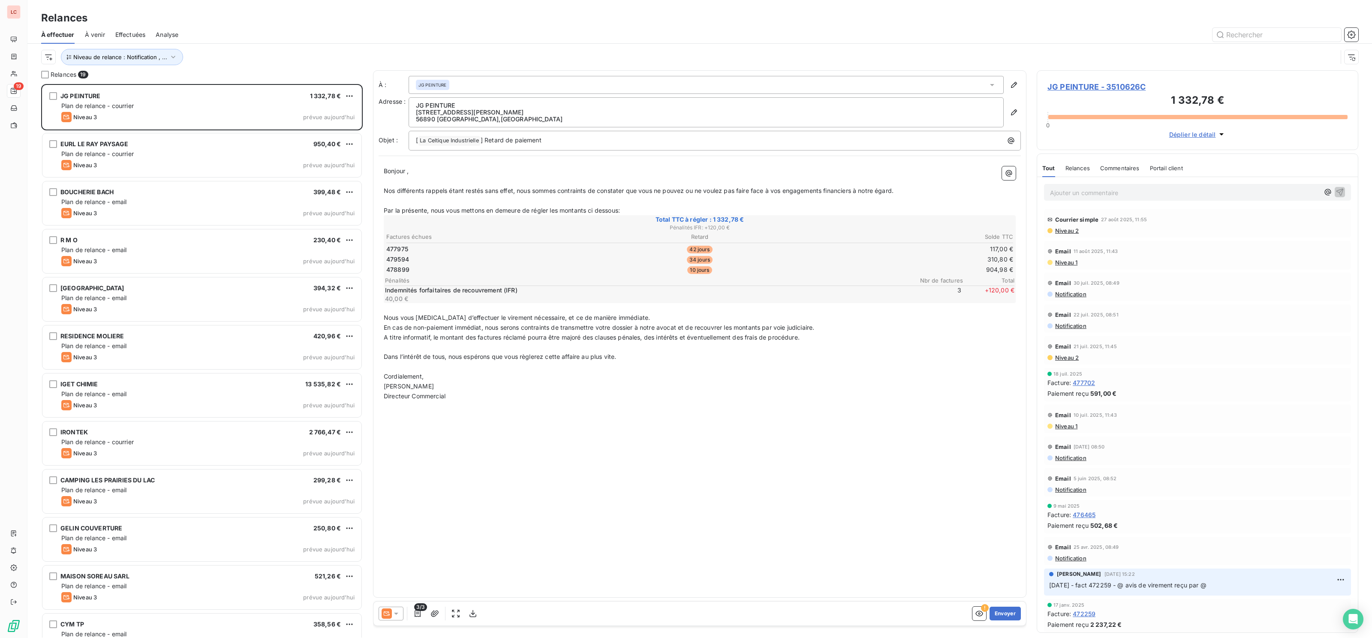
click at [351, 93] on html "LC 19 Relances À effectuer À venir Effectuées Analyse Niveau de relance : Notif…" at bounding box center [686, 319] width 1372 height 638
select select "8"
click at [344, 111] on div "JG PEINTURE 1 332,78 € Plan de relance - courrier Niveau 3 prévue [DATE] EURL L…" at bounding box center [201, 540] width 321 height 912
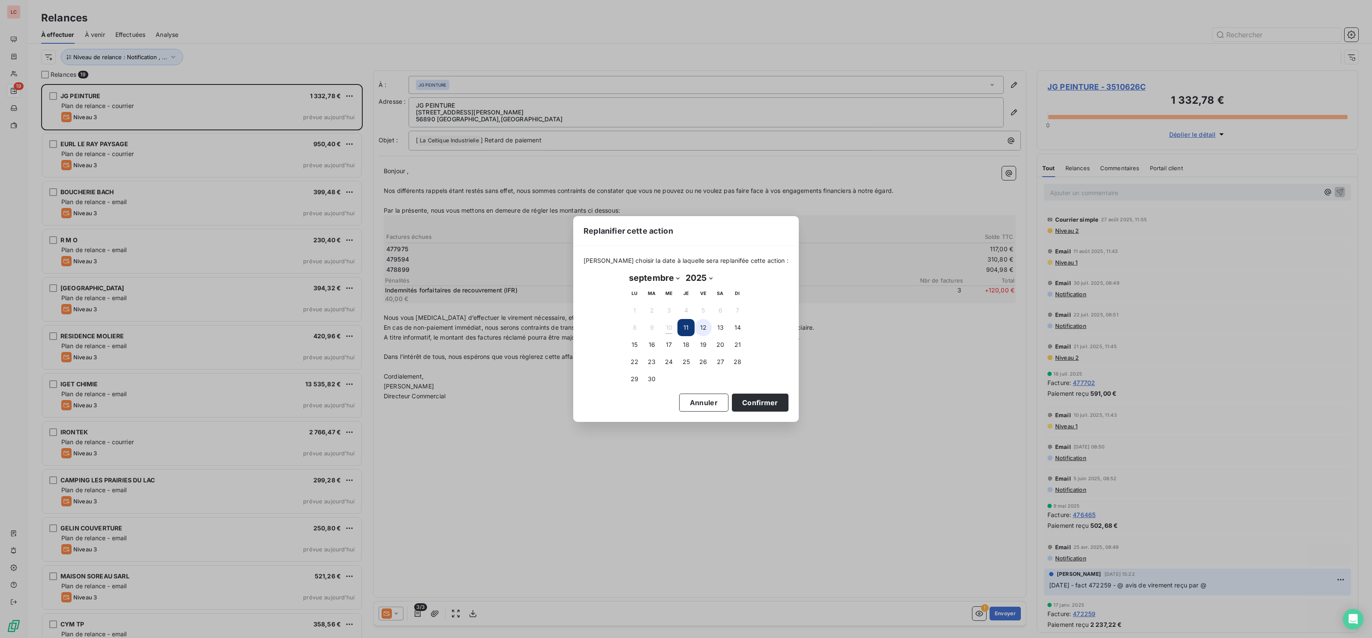
drag, startPoint x: 699, startPoint y: 329, endPoint x: 704, endPoint y: 331, distance: 6.1
click at [699, 329] on button "12" at bounding box center [702, 327] width 17 height 17
click at [691, 326] on button "11" at bounding box center [685, 327] width 17 height 17
click at [752, 397] on button "Confirmer" at bounding box center [760, 402] width 57 height 18
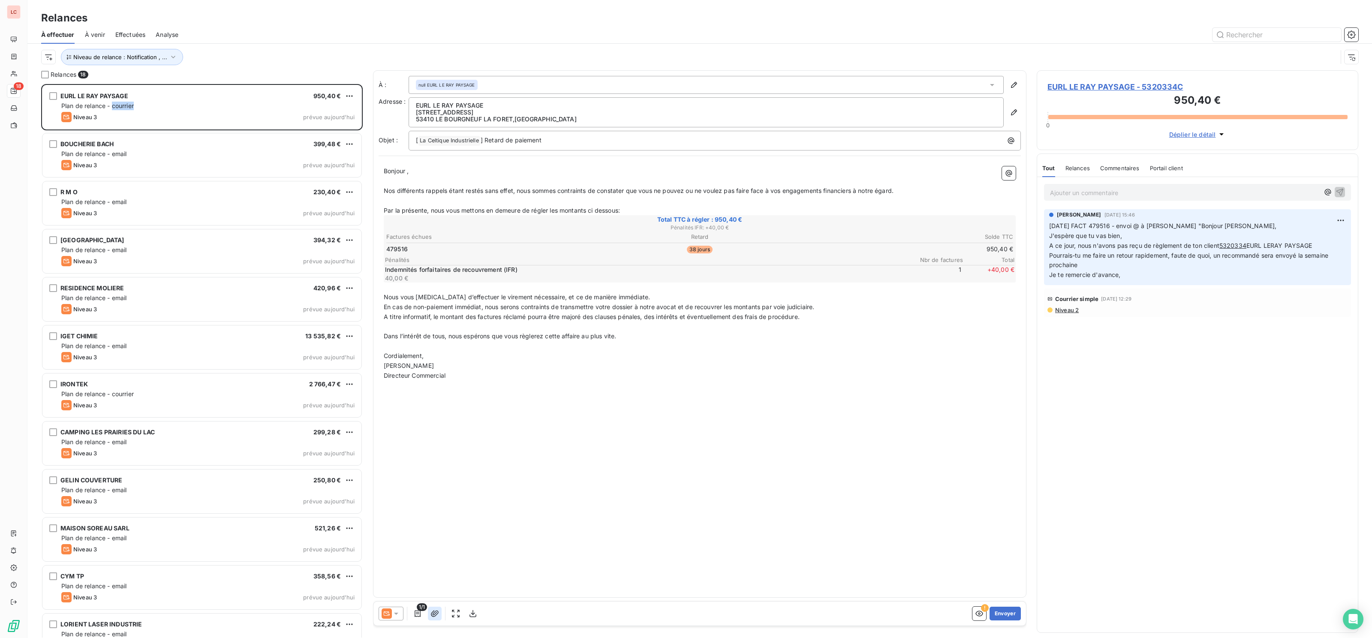
click at [438, 613] on icon "button" at bounding box center [434, 613] width 9 height 9
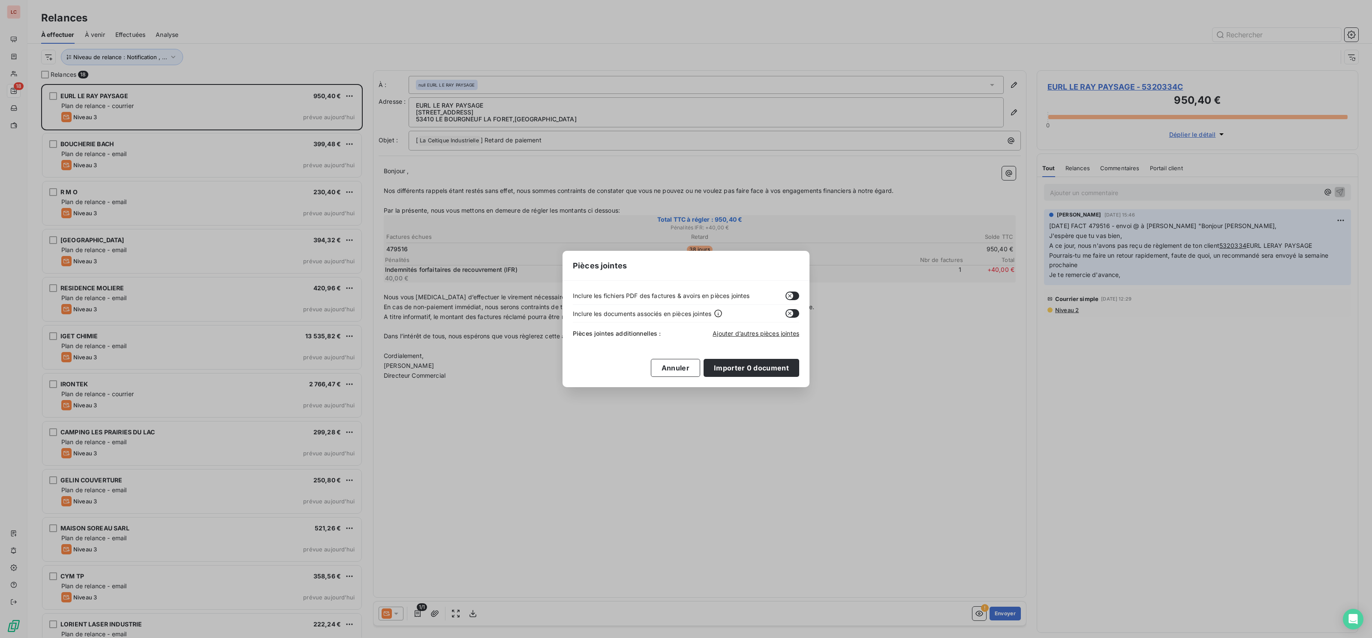
click at [792, 297] on icon "button" at bounding box center [789, 295] width 7 height 7
click at [772, 370] on button "Importer 0 document" at bounding box center [751, 368] width 96 height 18
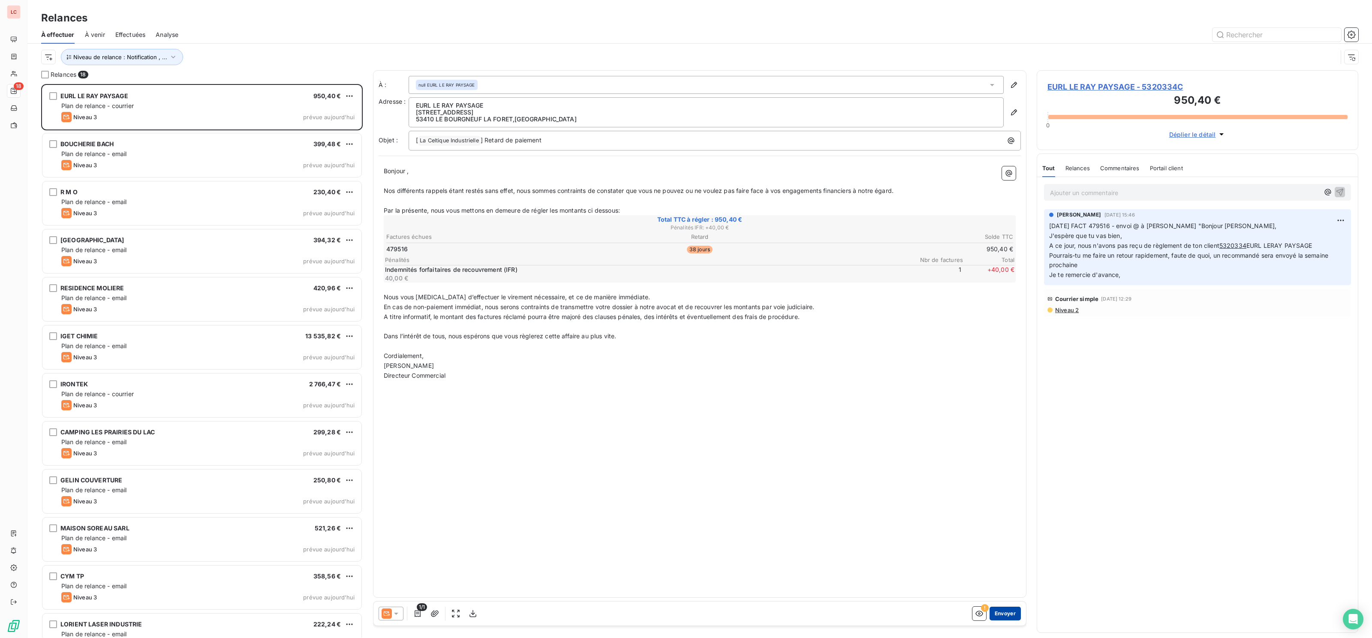
click at [1015, 612] on button "Envoyer" at bounding box center [1004, 613] width 31 height 14
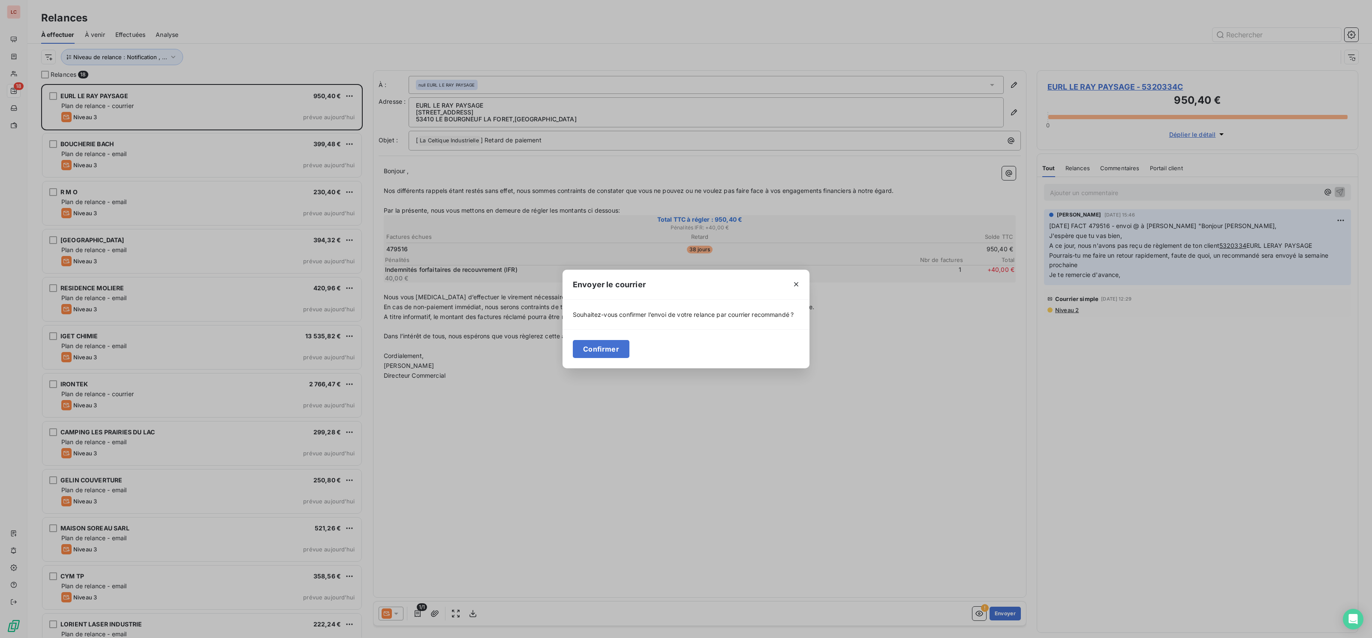
click at [606, 359] on div "Confirmer" at bounding box center [685, 348] width 247 height 39
click at [608, 350] on button "Confirmer" at bounding box center [601, 349] width 57 height 18
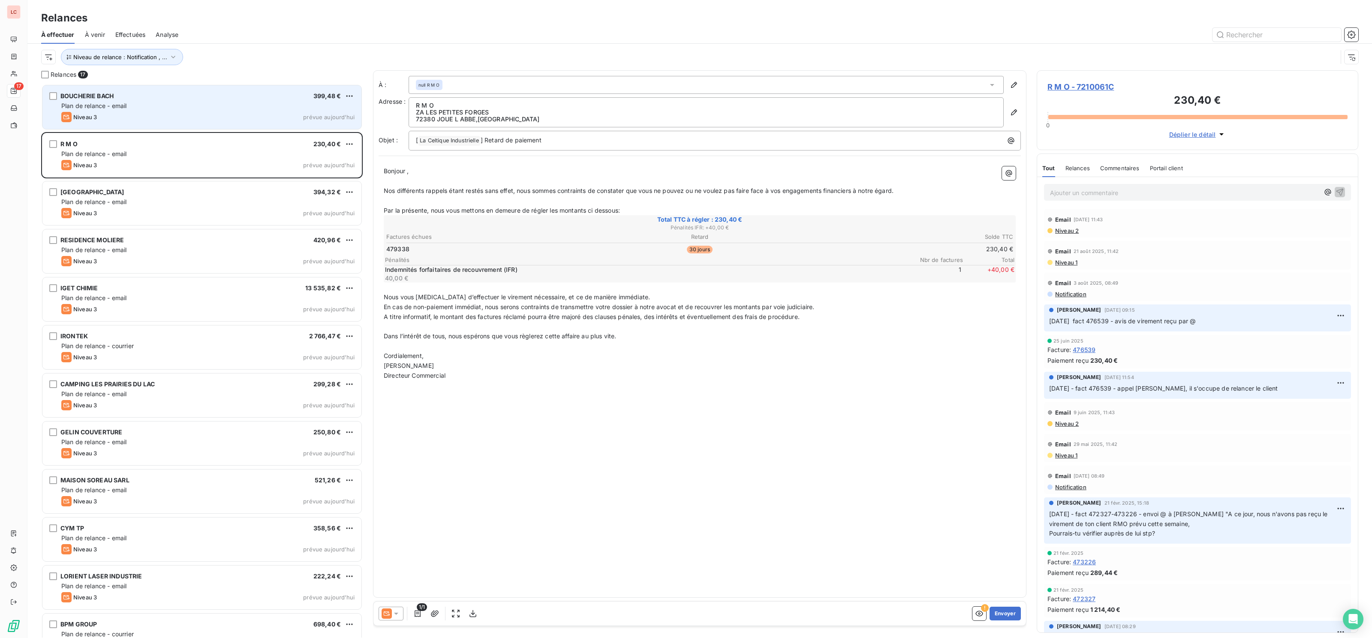
click at [160, 103] on div "Plan de relance - email" at bounding box center [207, 106] width 293 height 9
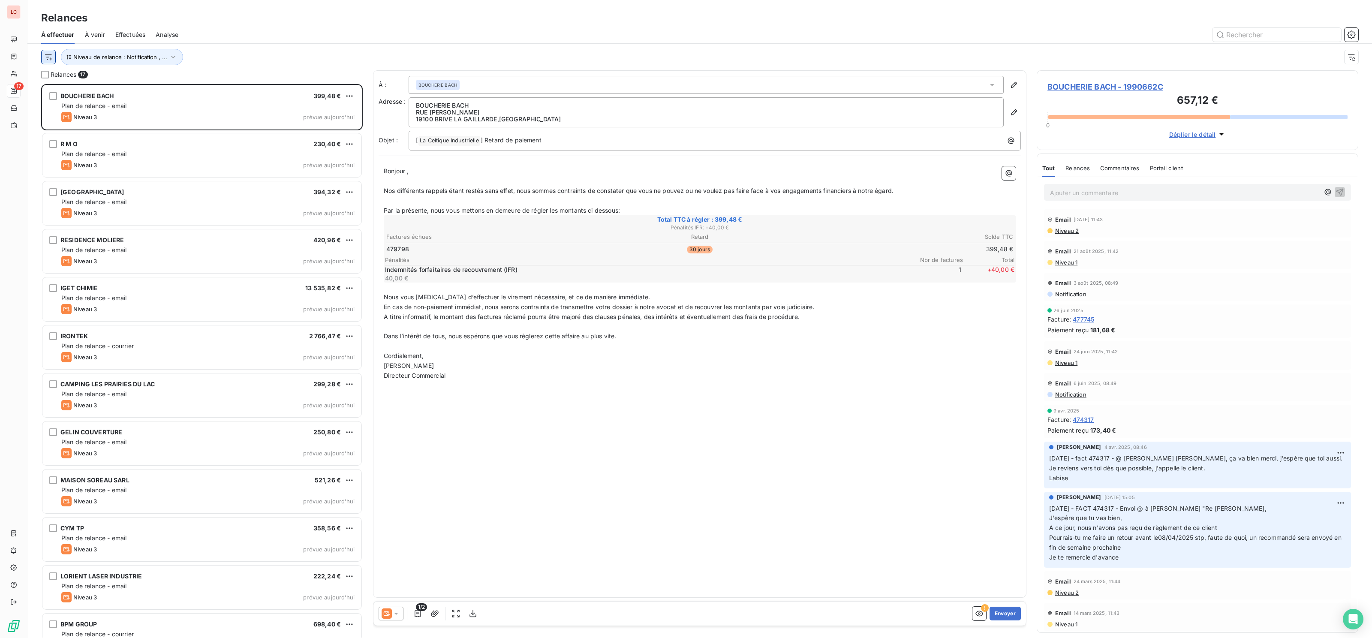
click at [52, 59] on html "LC 17 Relances À effectuer À venir Effectuées Analyse Niveau de relance : Notif…" at bounding box center [686, 319] width 1372 height 638
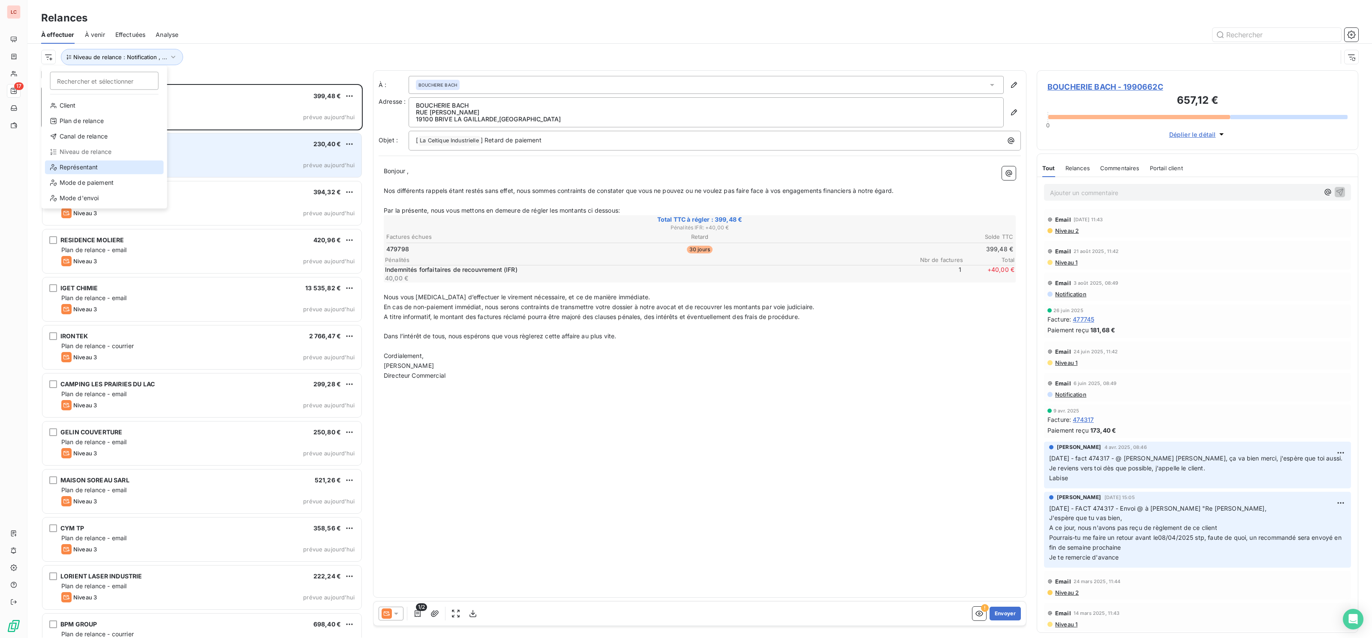
click at [83, 169] on div "Représentant" at bounding box center [104, 167] width 119 height 14
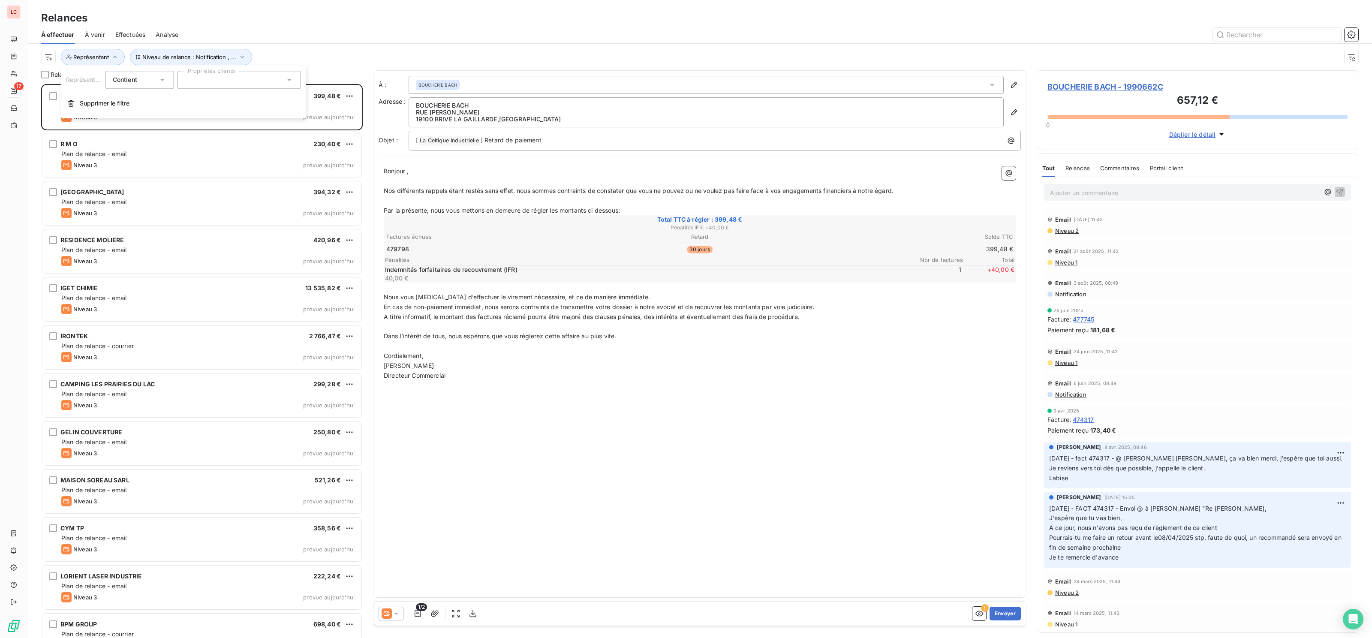
click at [219, 75] on div at bounding box center [238, 80] width 123 height 18
type input "LEQ"
click at [185, 102] on div at bounding box center [188, 101] width 8 height 8
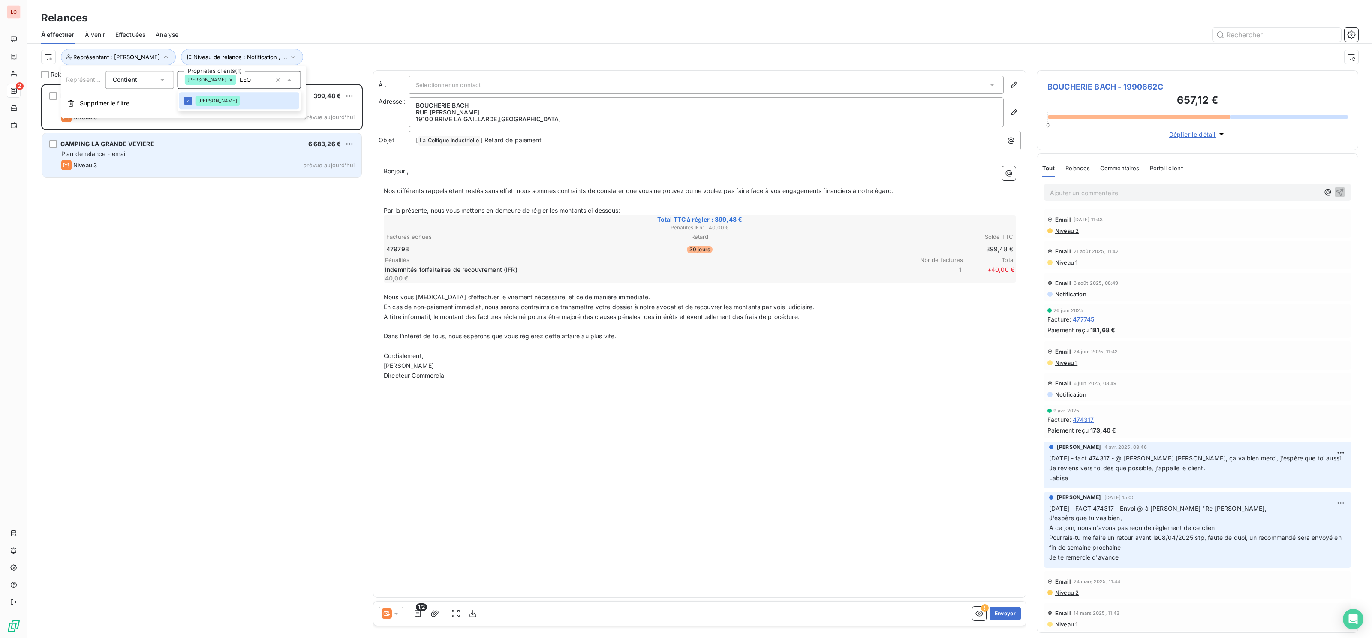
click at [168, 162] on div "Niveau 3 prévue aujourd’hui" at bounding box center [207, 165] width 293 height 10
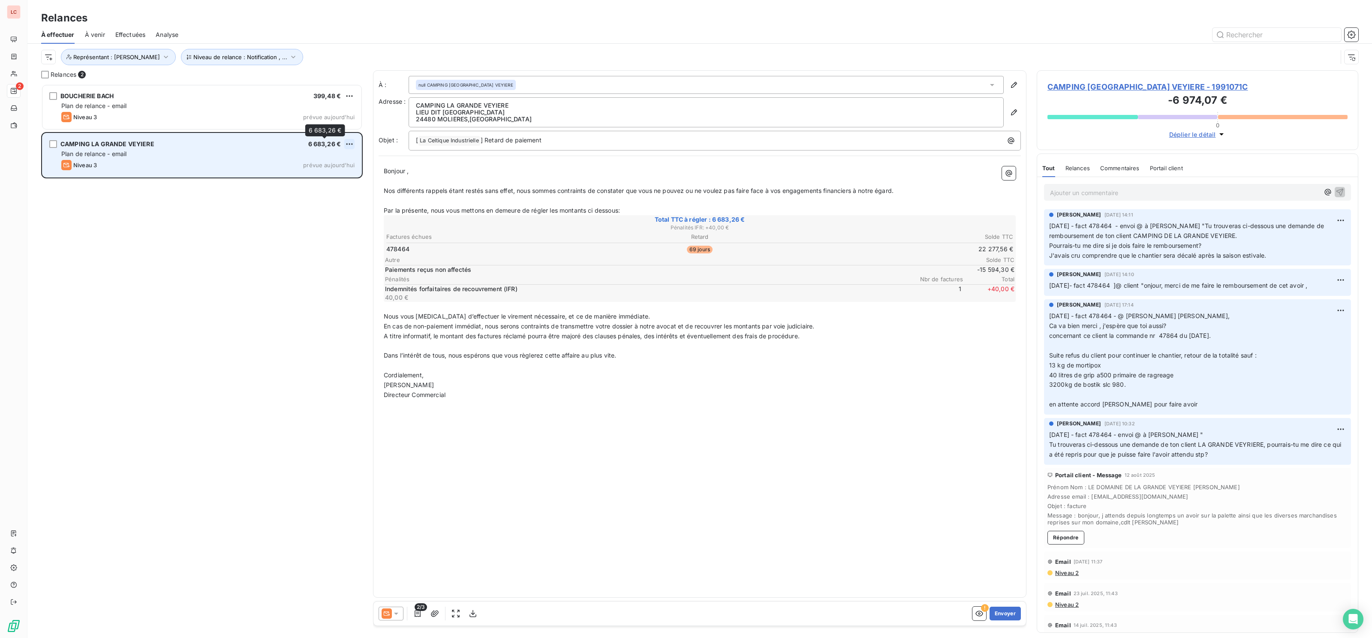
scroll to position [553, 321]
click at [345, 141] on html "LC 2 Relances À effectuer À venir Effectuées Analyse Niveau de relance : Notifi…" at bounding box center [686, 319] width 1372 height 638
click at [335, 159] on div "Replanifier cette action" at bounding box center [312, 162] width 77 height 14
select select "8"
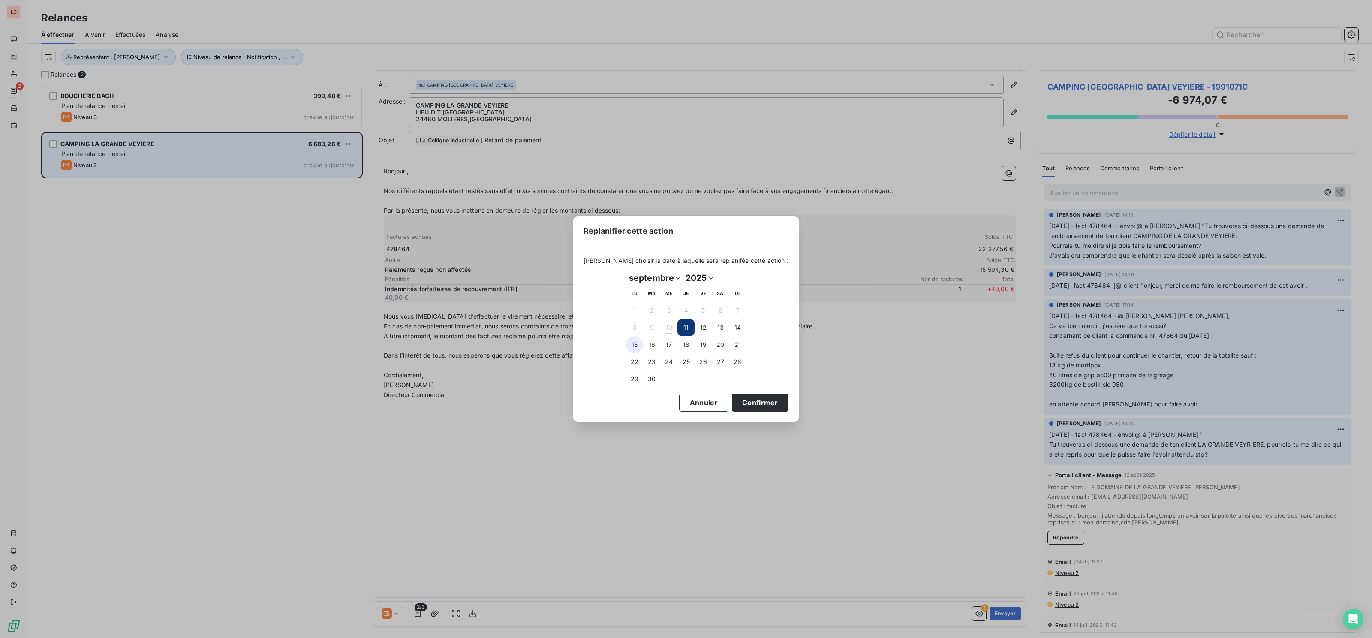
click at [639, 342] on button "15" at bounding box center [634, 344] width 17 height 17
click at [744, 400] on button "Confirmer" at bounding box center [760, 402] width 57 height 18
